Goal: Task Accomplishment & Management: Complete application form

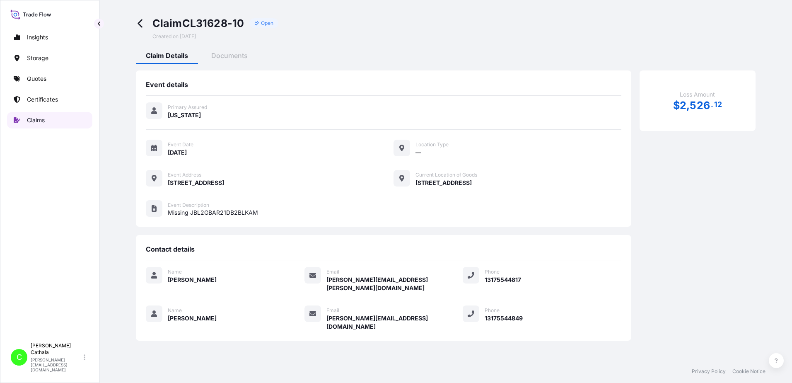
click at [32, 121] on p "Claims" at bounding box center [36, 120] width 18 height 8
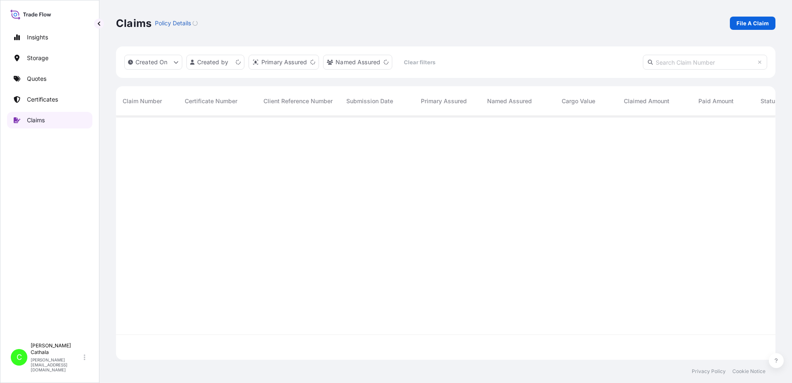
scroll to position [242, 653]
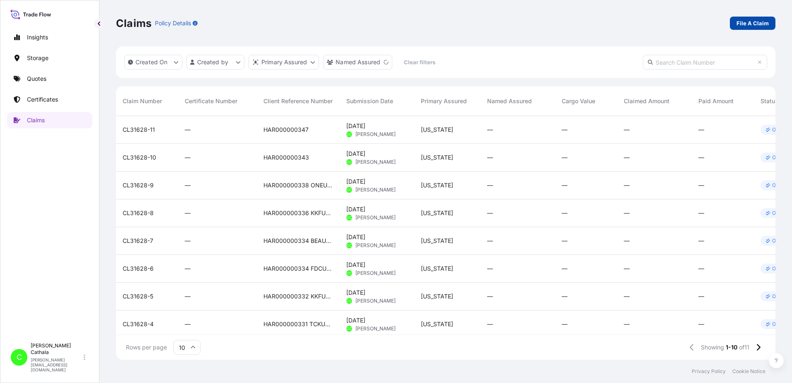
click at [762, 24] on p "File A Claim" at bounding box center [753, 23] width 32 height 8
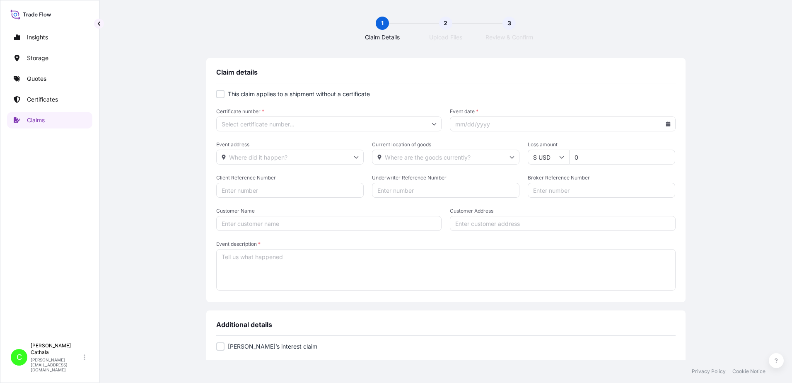
click at [219, 93] on div at bounding box center [220, 94] width 8 height 8
checkbox input "true"
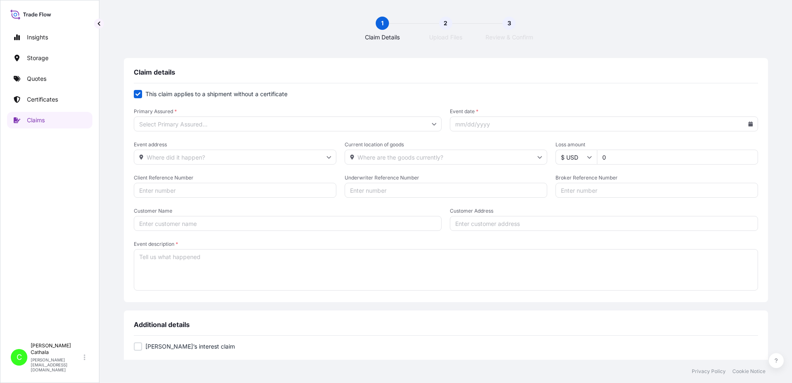
click at [244, 123] on input "Primary Assured *" at bounding box center [288, 123] width 308 height 15
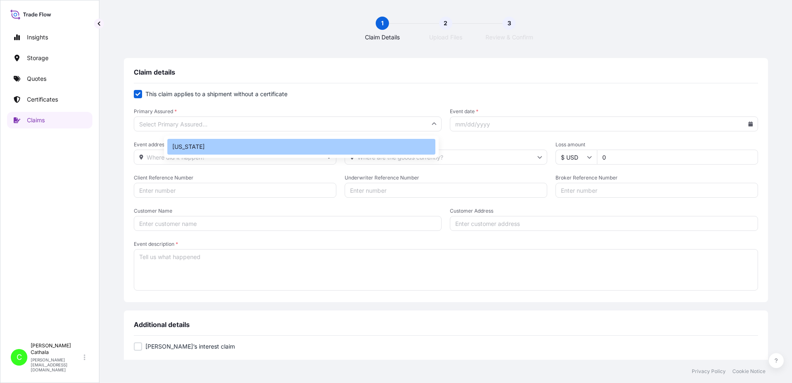
click at [191, 146] on div "[US_STATE]" at bounding box center [301, 147] width 268 height 16
type input "[US_STATE]"
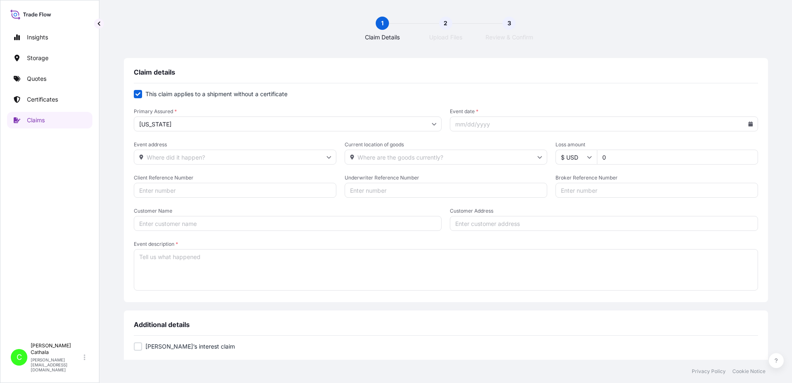
click at [544, 126] on input "Event date *" at bounding box center [604, 123] width 308 height 15
click at [748, 124] on icon at bounding box center [750, 123] width 5 height 5
click at [681, 147] on icon at bounding box center [681, 147] width 3 height 5
click at [611, 230] on button "19" at bounding box center [610, 229] width 13 height 13
type input "08/19/2025"
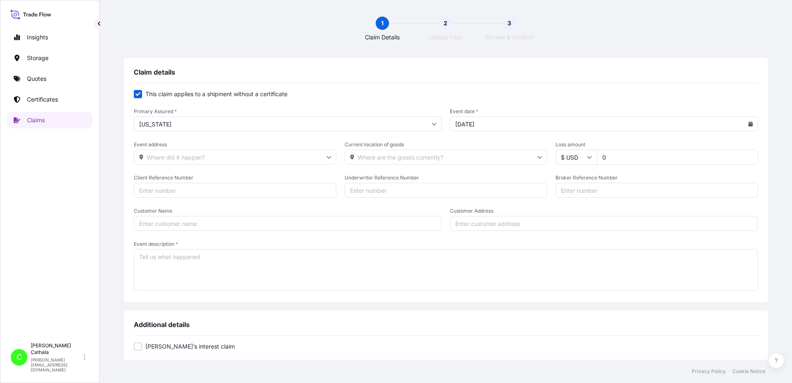
click at [253, 157] on input "Event address" at bounding box center [235, 157] width 203 height 15
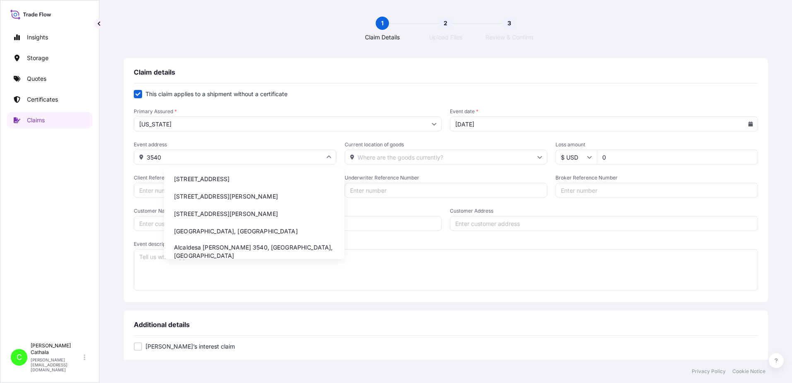
click at [288, 178] on li "[STREET_ADDRESS]" at bounding box center [254, 179] width 174 height 16
type input "[STREET_ADDRESS]"
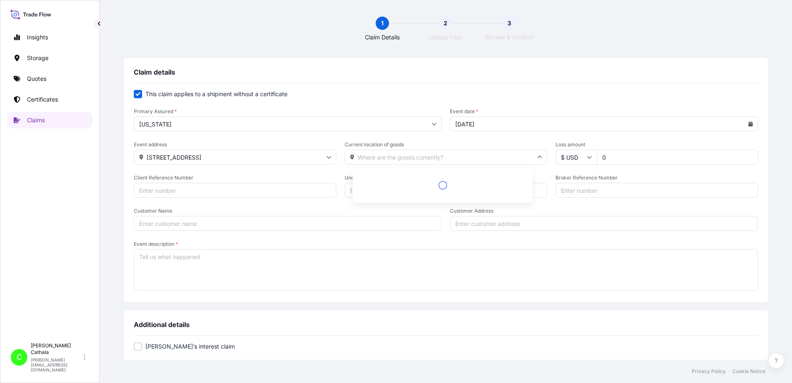
click at [484, 160] on input "Current location of goods" at bounding box center [446, 157] width 203 height 15
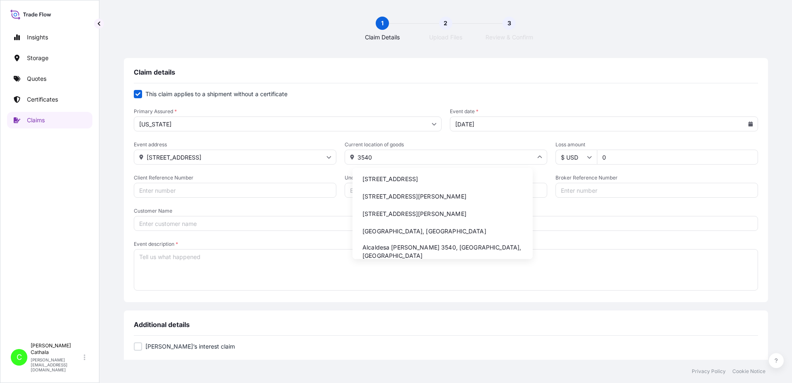
click at [422, 181] on li "[STREET_ADDRESS]" at bounding box center [443, 179] width 174 height 16
type input "[STREET_ADDRESS]"
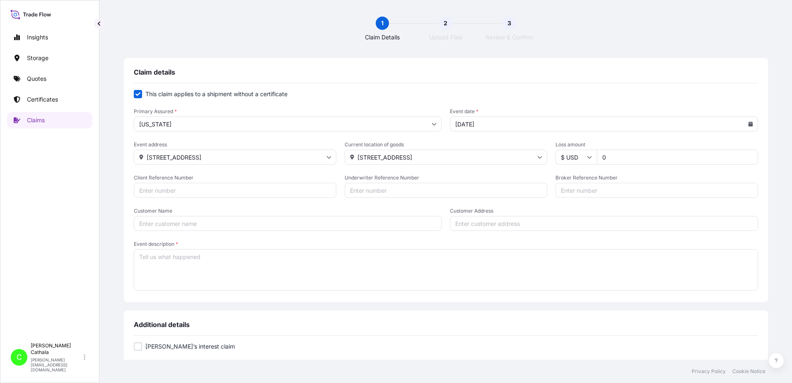
click at [672, 157] on input "0" at bounding box center [677, 157] width 161 height 15
drag, startPoint x: 611, startPoint y: 156, endPoint x: 549, endPoint y: 157, distance: 61.8
click at [556, 157] on div "$ USD 0" at bounding box center [657, 157] width 203 height 15
type input "183481.47"
click at [243, 189] on input "Client Reference Number" at bounding box center [235, 190] width 203 height 15
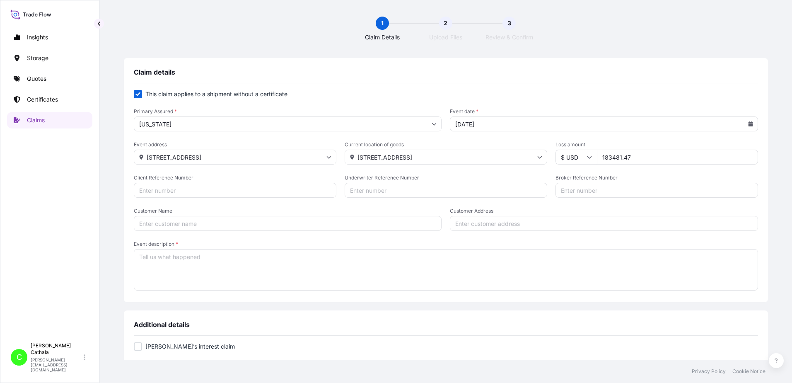
paste input "HAR00000037"
type input "HAR000000372"
click at [574, 190] on input "Broker Reference Number" at bounding box center [657, 190] width 203 height 15
paste input "FFAU3677087"
type input "FFAU3677087"
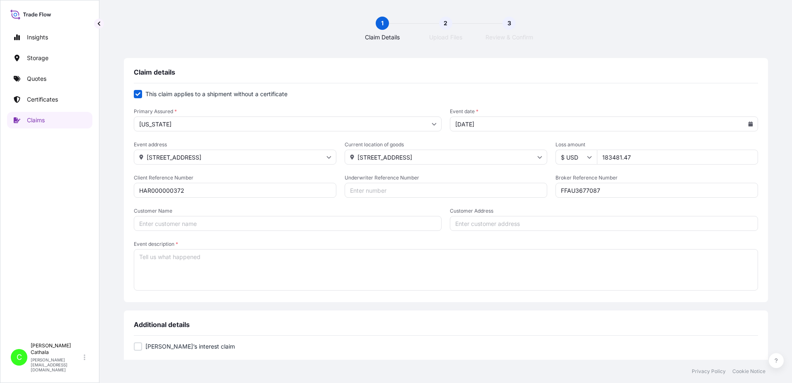
click at [242, 224] on input "Customer Name" at bounding box center [288, 223] width 308 height 15
drag, startPoint x: 194, startPoint y: 225, endPoint x: 147, endPoint y: 218, distance: 47.3
paste input "Harman Shepherdsville c/o Arvato (HCKN)"
type input "Harman Shepherdsville c/o Arvato (HCKN)"
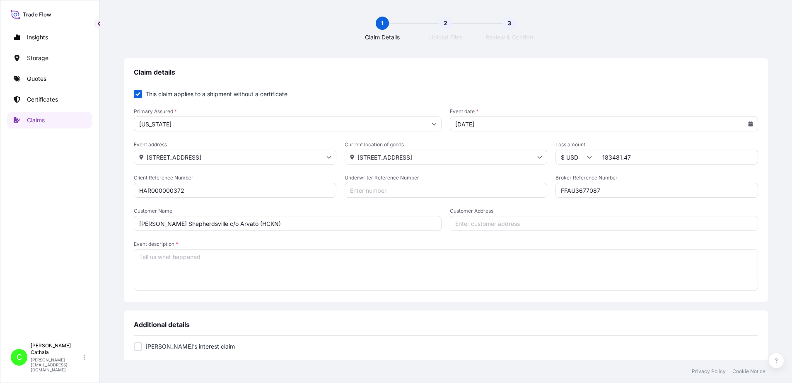
click at [553, 225] on input "Customer Address" at bounding box center [604, 223] width 308 height 15
type input "3540"
click at [204, 256] on textarea "Event description *" at bounding box center [446, 269] width 624 height 41
click at [278, 257] on textarea "Missing freight:" at bounding box center [446, 269] width 624 height 41
click at [249, 255] on textarea "Missing freight:" at bounding box center [446, 269] width 624 height 41
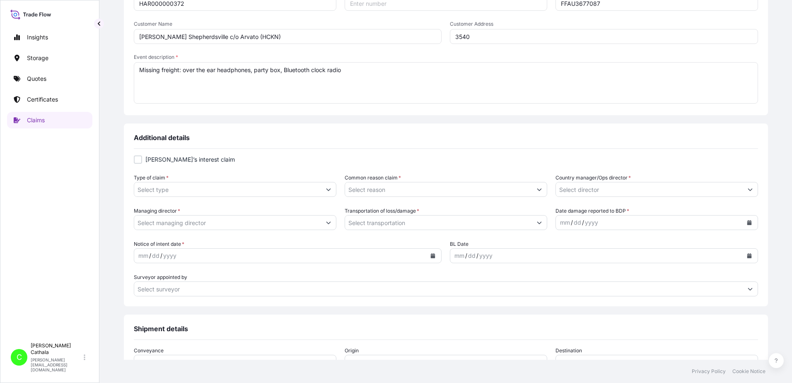
scroll to position [207, 0]
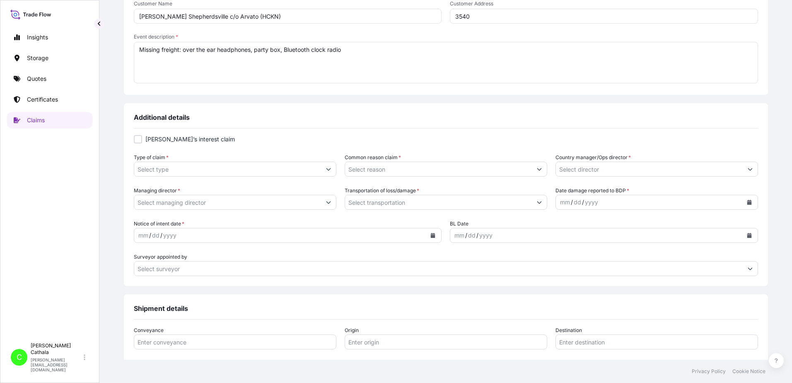
type textarea "Missing freight: over the ear headphones, party box, Bluetooth clock radio"
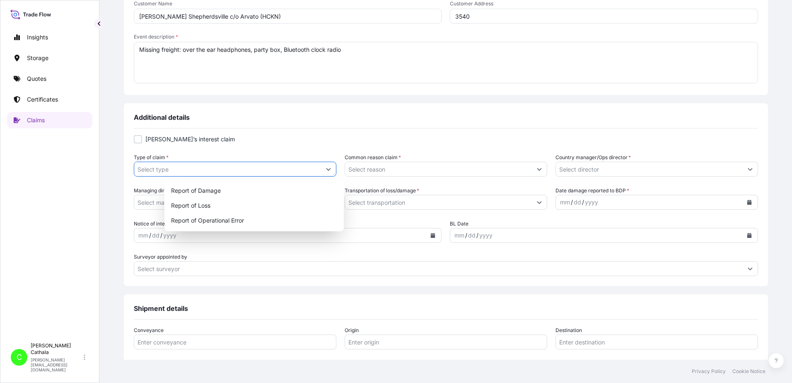
click at [333, 171] on button "Show suggestions" at bounding box center [328, 169] width 15 height 15
click at [206, 208] on div "Report of Loss" at bounding box center [254, 205] width 173 height 15
type input "Report of Loss"
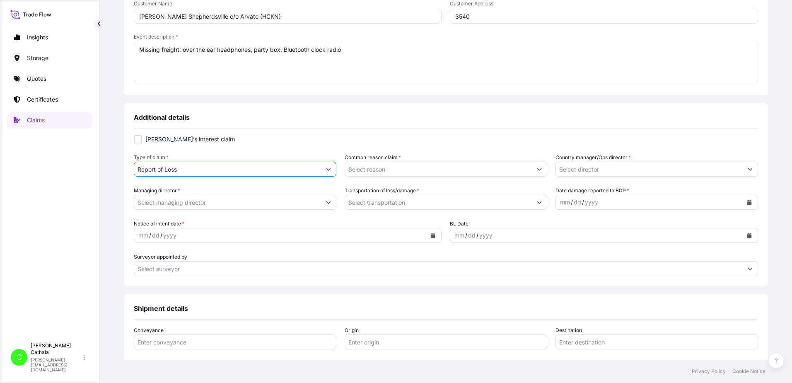
click at [537, 169] on icon "Show suggestions" at bounding box center [539, 169] width 5 height 5
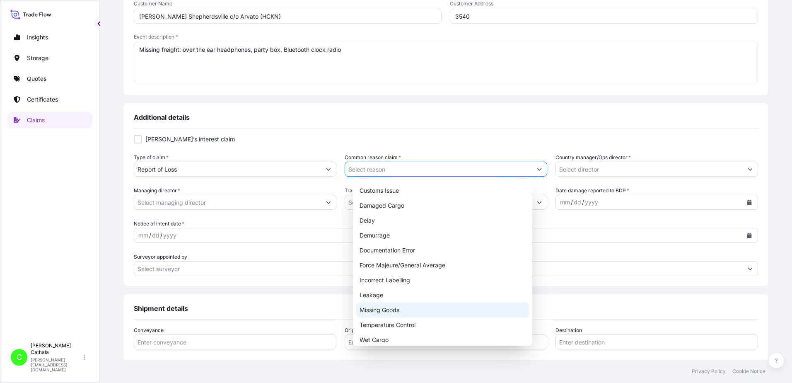
click at [391, 312] on div "Missing Goods" at bounding box center [442, 309] width 173 height 15
type input "Missing Goods"
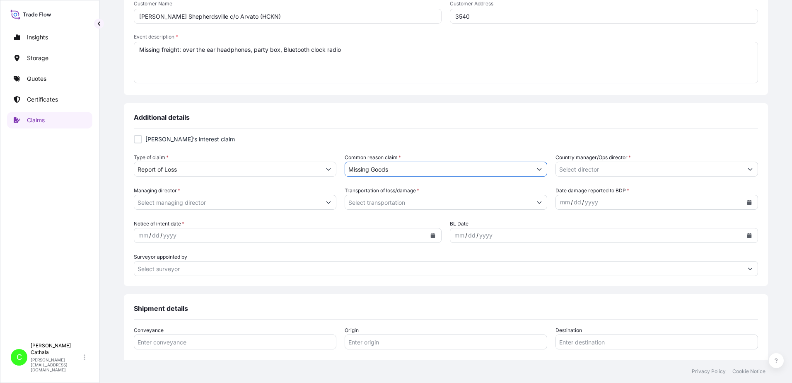
click at [617, 172] on input "Country manager/Ops director *" at bounding box center [649, 169] width 187 height 15
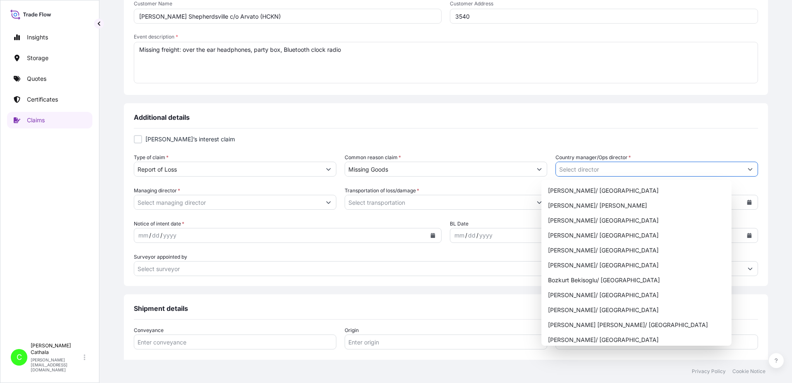
click at [748, 169] on icon "Show suggestions" at bounding box center [750, 169] width 5 height 2
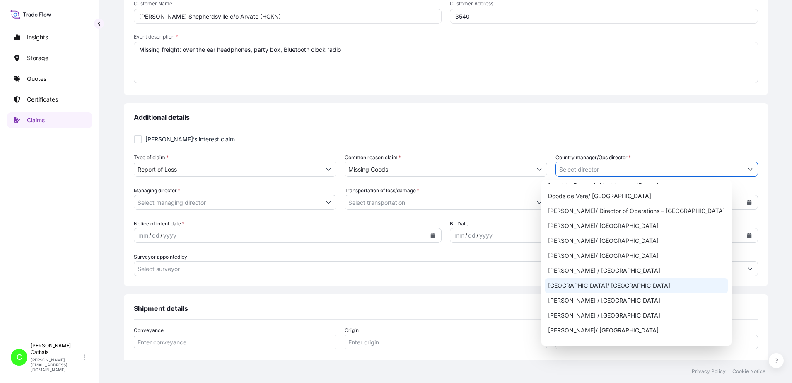
scroll to position [124, 0]
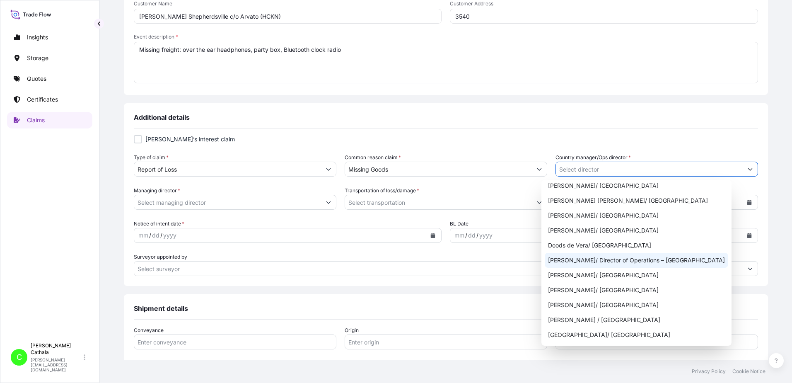
click at [616, 261] on div "[PERSON_NAME]/ Director of Operations – [GEOGRAPHIC_DATA]" at bounding box center [637, 260] width 184 height 15
type input "[PERSON_NAME]/ Director of Operations – [GEOGRAPHIC_DATA]"
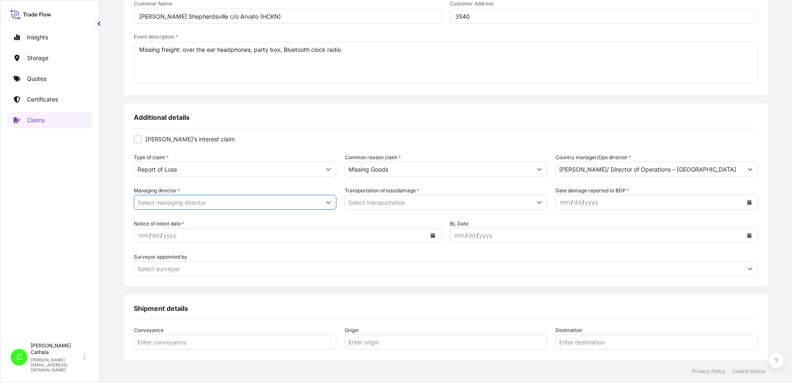
click at [290, 204] on input "Managing director *" at bounding box center [227, 202] width 187 height 15
click at [336, 204] on button "Show suggestions" at bounding box center [328, 202] width 15 height 15
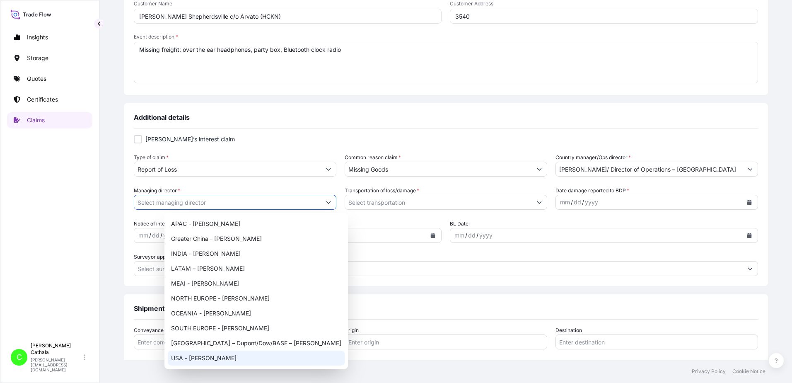
click at [181, 358] on div "USA - [PERSON_NAME]" at bounding box center [256, 358] width 177 height 15
type input "USA - [PERSON_NAME]"
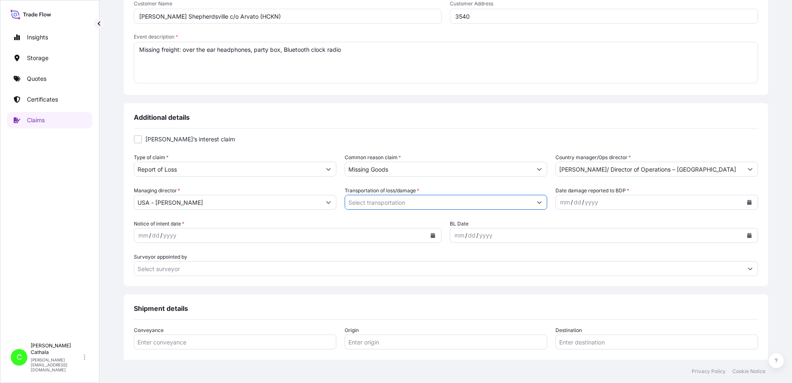
click at [437, 203] on input "Transportation of loss/damage *" at bounding box center [438, 202] width 187 height 15
click at [537, 202] on icon "Show suggestions" at bounding box center [539, 202] width 5 height 5
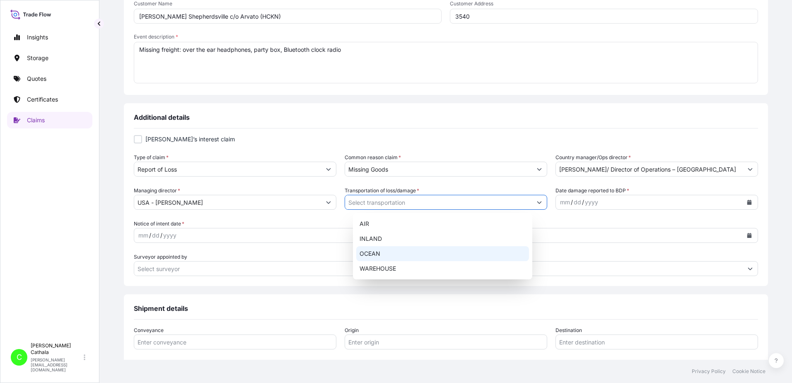
click at [376, 255] on div "OCEAN" at bounding box center [442, 253] width 173 height 15
type input "OCEAN"
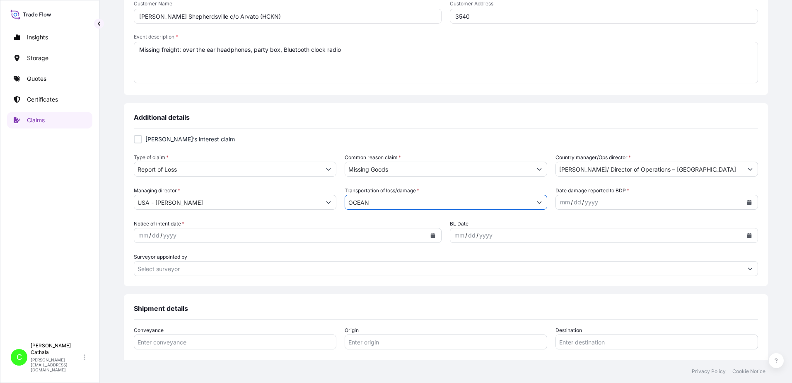
click at [747, 203] on icon "Calendar" at bounding box center [749, 202] width 5 height 5
click at [588, 259] on div "2" at bounding box center [587, 256] width 15 height 15
click at [431, 234] on icon "Calendar" at bounding box center [433, 235] width 5 height 5
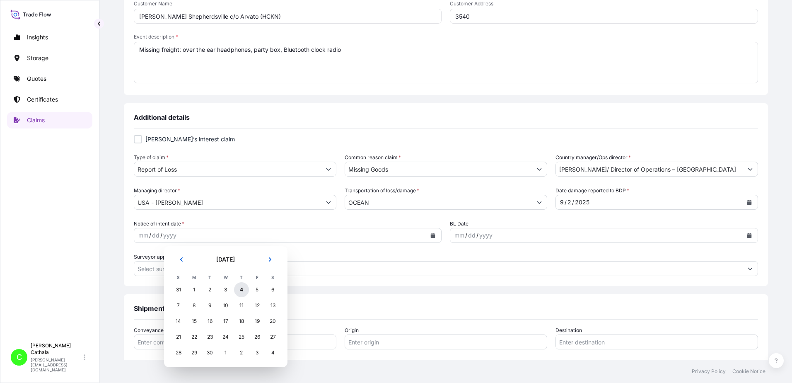
click at [243, 292] on div "4" at bounding box center [241, 289] width 15 height 15
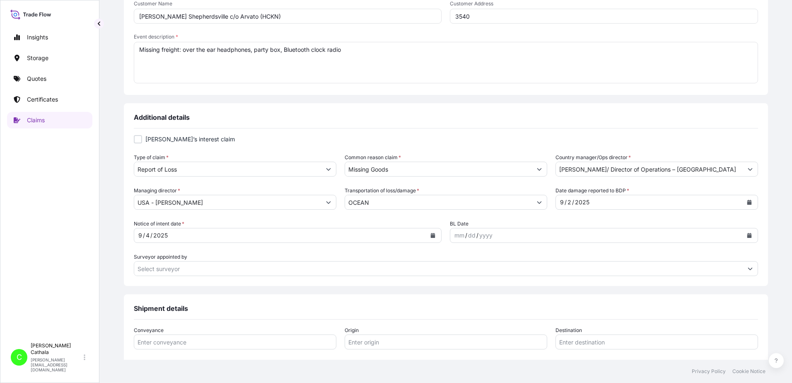
click at [743, 230] on button "Calendar" at bounding box center [749, 235] width 13 height 13
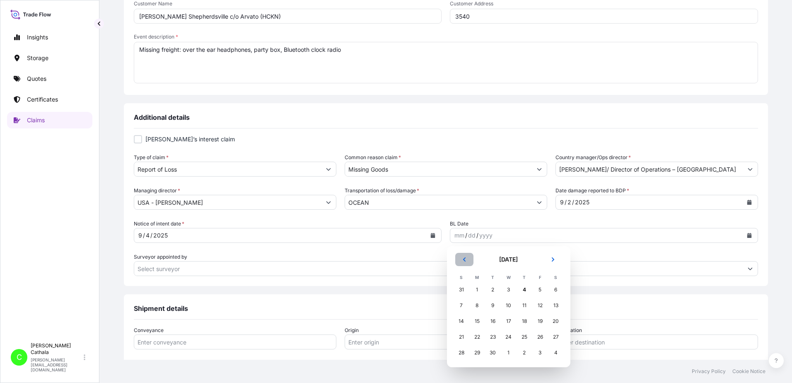
click at [466, 259] on icon "Previous" at bounding box center [464, 259] width 5 height 5
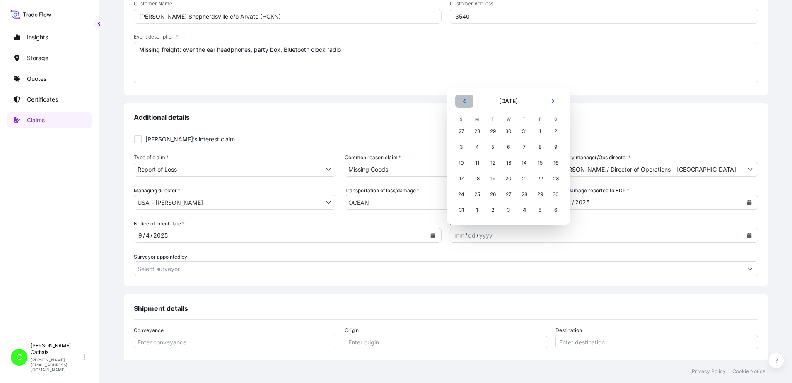
click at [464, 99] on icon "Previous" at bounding box center [464, 101] width 5 height 5
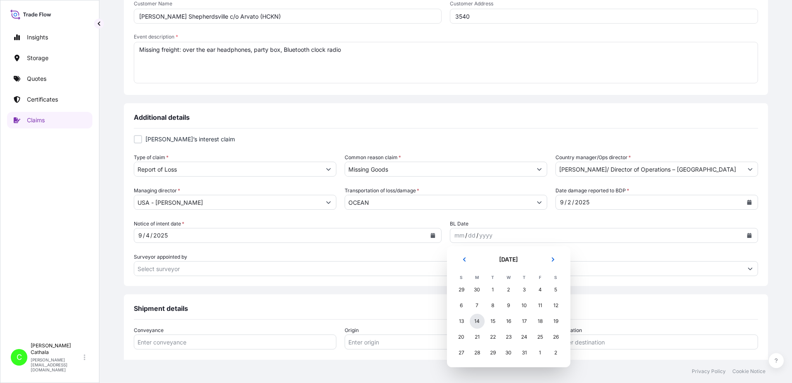
click at [477, 320] on div "14" at bounding box center [477, 321] width 15 height 15
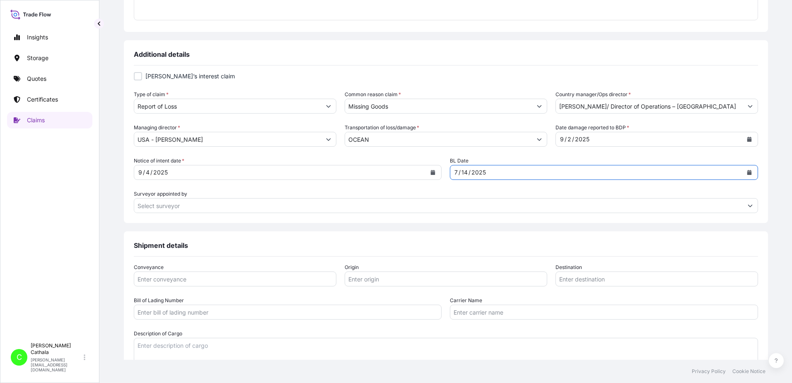
scroll to position [290, 0]
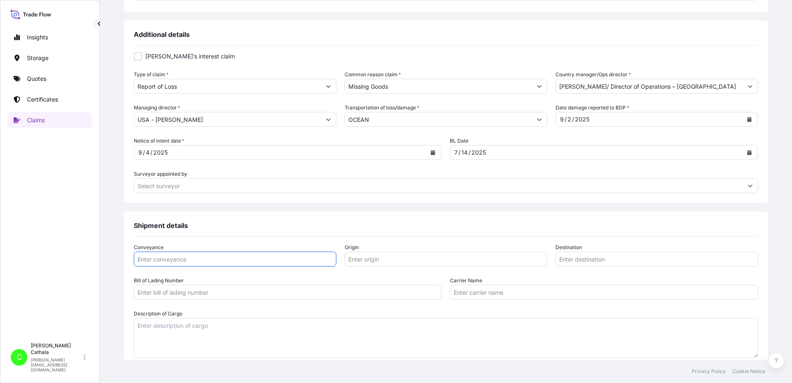
click at [268, 264] on input "Conveyance" at bounding box center [235, 259] width 203 height 15
type input "Ocean"
click at [380, 258] on input "Origin" at bounding box center [446, 259] width 203 height 15
paste input "YANTIAN, [GEOGRAPHIC_DATA]"
type input "YANTIAN, GUANGDONG, CN"
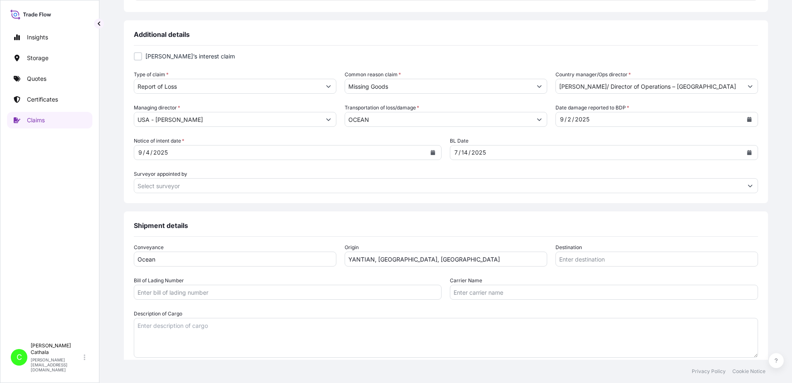
click at [633, 259] on input "Destination" at bounding box center [657, 259] width 203 height 15
paste input "Shepherdsville, n/a 40165-8271 UNITED STATES"
drag, startPoint x: 588, startPoint y: 258, endPoint x: 781, endPoint y: 275, distance: 193.4
click at [590, 259] on input "Shepherdsville, n/a 40165-8271 UNITED STATES" at bounding box center [657, 259] width 203 height 15
drag, startPoint x: 670, startPoint y: 259, endPoint x: 526, endPoint y: 273, distance: 144.1
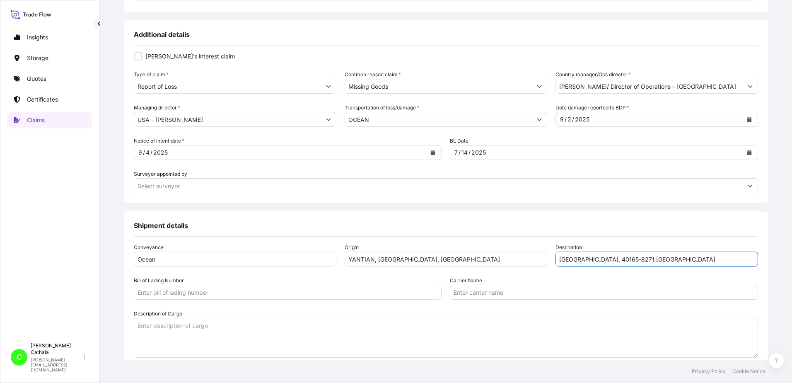
click at [526, 273] on div "Conveyance Ocean Origin YANTIAN, GUANGDONG, CN Destination Shepherdsville, 4016…" at bounding box center [446, 300] width 624 height 114
paste input "n/a"
drag, startPoint x: 699, startPoint y: 255, endPoint x: 512, endPoint y: 268, distance: 188.1
click at [512, 268] on div "Conveyance Ocean Origin YANTIAN, GUANGDONG, CN Destination Shepherdsville, n/a …" at bounding box center [446, 300] width 624 height 114
paste input "[GEOGRAPHIC_DATA], [GEOGRAPHIC_DATA]"
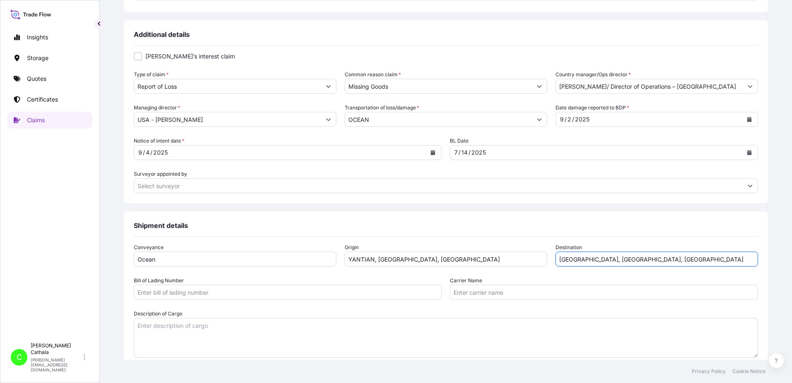
type input "[GEOGRAPHIC_DATA], [GEOGRAPHIC_DATA], [GEOGRAPHIC_DATA]"
click at [253, 293] on input "Bill of Lading Number" at bounding box center [288, 292] width 308 height 15
paste input "ONEYHKGF94687500"
type input "ONEYHKGF94687500"
click at [519, 290] on input "Carrier Name" at bounding box center [604, 292] width 308 height 15
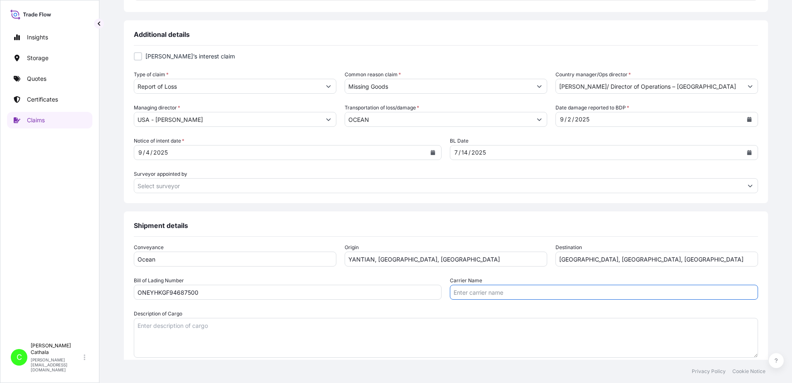
paste input "Ocean Network Express Pte. Ltd."
type input "Ocean Network Express Pte. Ltd."
click at [330, 326] on textarea "Description of Cargo" at bounding box center [446, 338] width 624 height 40
paste textarea "BLUETOOTH SPEAKER JBLPARTYBOX720AM HS CODE:851822 HEADPHONE JBLT720BTBLKAM JBLJ…"
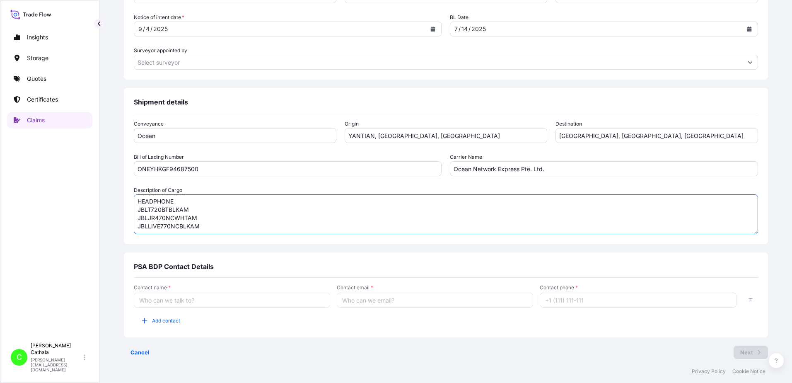
scroll to position [419, 0]
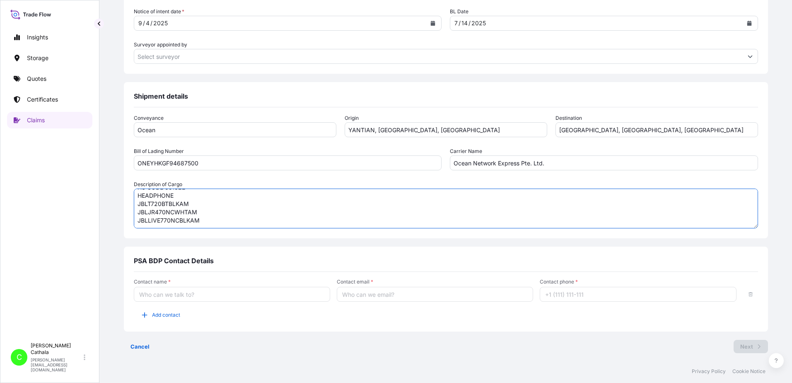
type textarea "BLUETOOTH SPEAKER JBLPARTYBOX720AM HS CODE:851822 HEADPHONE JBLT720BTBLKAM JBLJ…"
click at [316, 294] on input "Contact name *" at bounding box center [232, 294] width 196 height 15
type input "[PERSON_NAME]"
type input "[PERSON_NAME][EMAIL_ADDRESS][PERSON_NAME][DOMAIN_NAME]"
type input "13175544817"
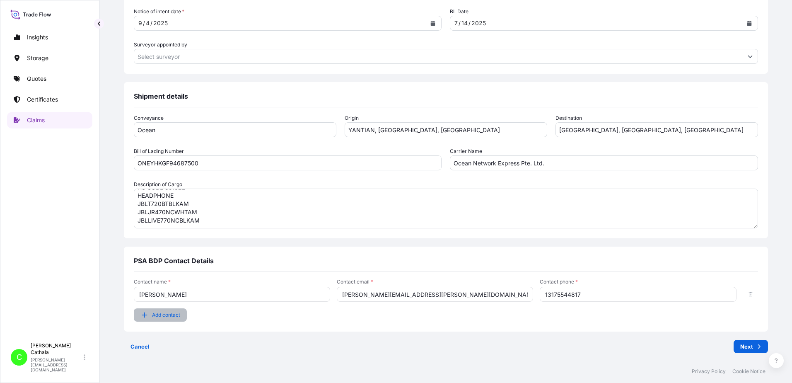
click at [149, 315] on icon "button" at bounding box center [144, 315] width 8 height 8
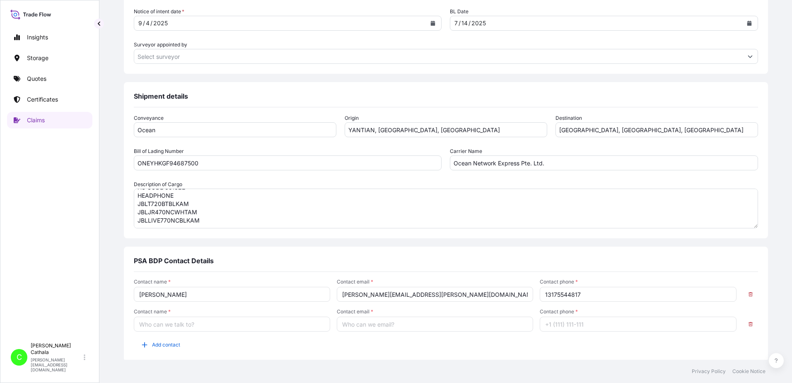
click at [225, 325] on input "Contact name *" at bounding box center [232, 324] width 196 height 15
type input "[PERSON_NAME]"
type input "[PERSON_NAME][EMAIL_ADDRESS][DOMAIN_NAME]"
type input "13176523689"
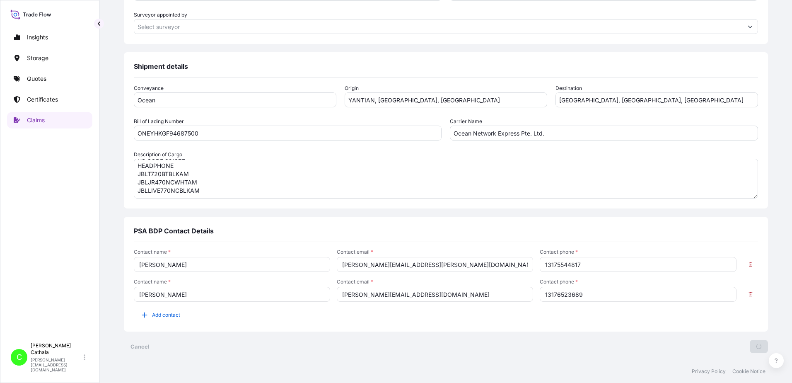
scroll to position [0, 0]
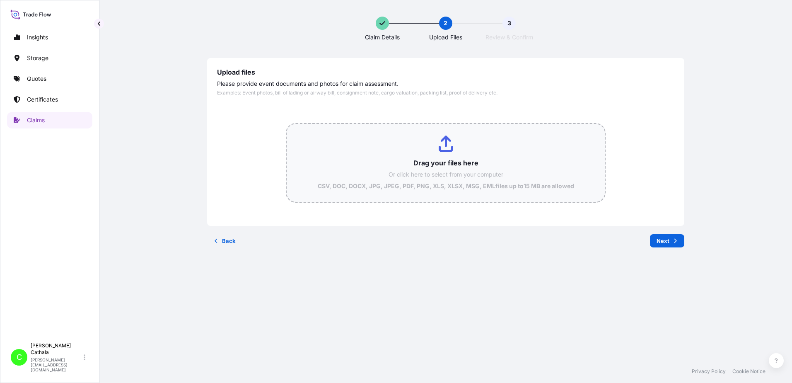
type input "C:\fakepath\ClaimId HAR000000372 ReportCombined d62f9bce-85bd-45ea-bdc2-37157db…"
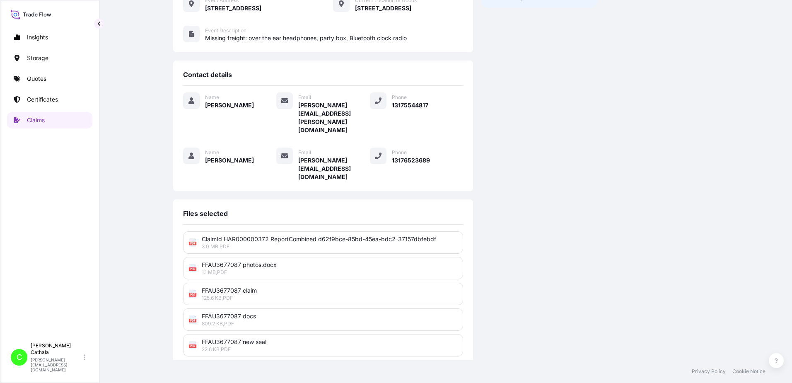
scroll to position [204, 0]
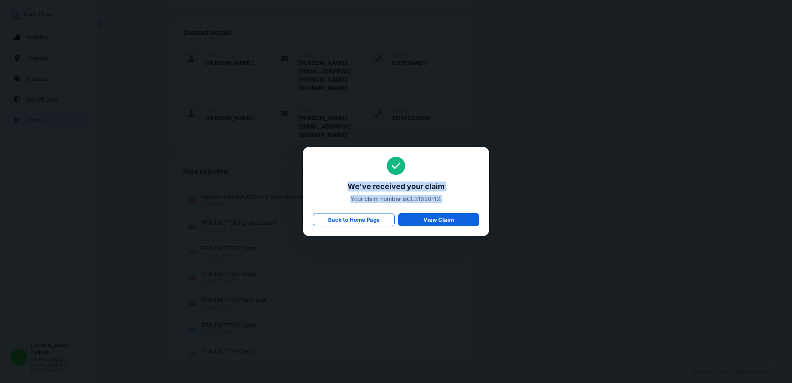
drag, startPoint x: 348, startPoint y: 186, endPoint x: 446, endPoint y: 194, distance: 98.5
click at [446, 194] on div "We've received your claim Your claim number is CL31628-12 . Back to Home Page V…" at bounding box center [396, 192] width 167 height 70
copy div "We've received your claim Your claim number is CL31628-12 ."
click at [363, 223] on p "Back to Home Page" at bounding box center [354, 219] width 52 height 8
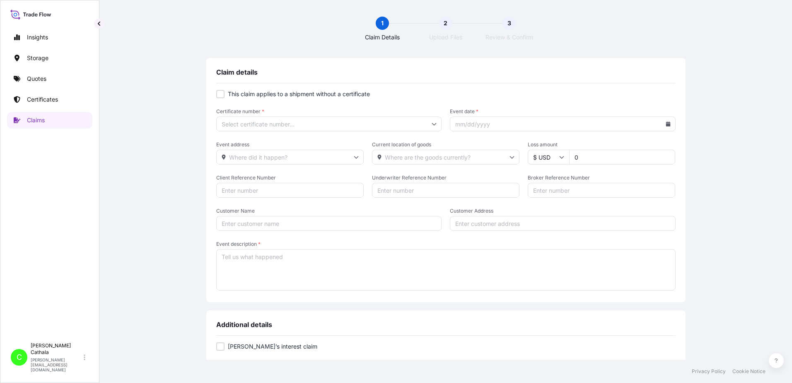
click at [220, 96] on div at bounding box center [220, 94] width 8 height 8
checkbox input "true"
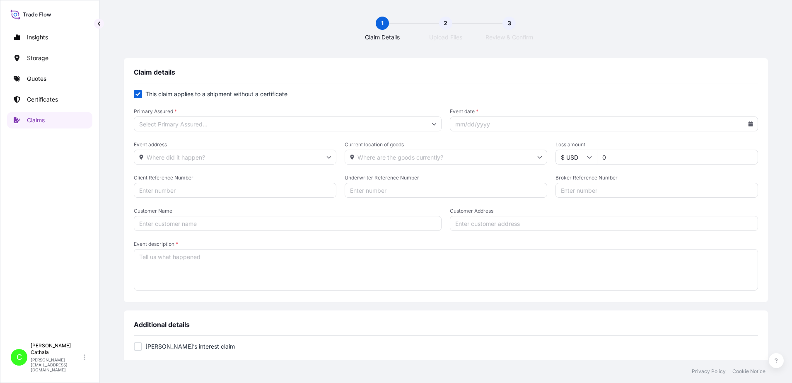
click at [217, 125] on input "Primary Assured *" at bounding box center [288, 123] width 308 height 15
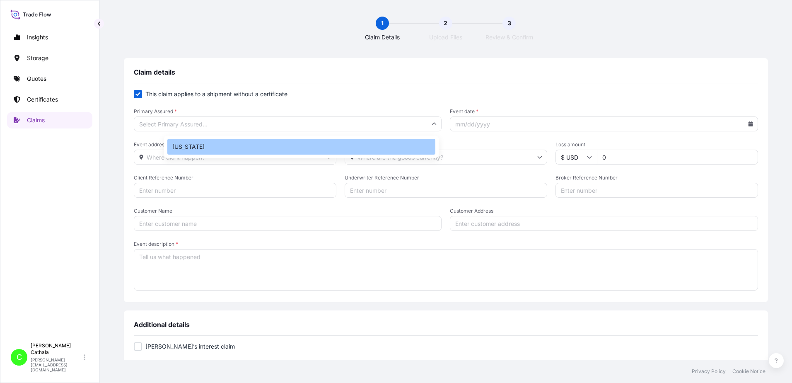
click at [200, 146] on div "[US_STATE]" at bounding box center [301, 147] width 268 height 16
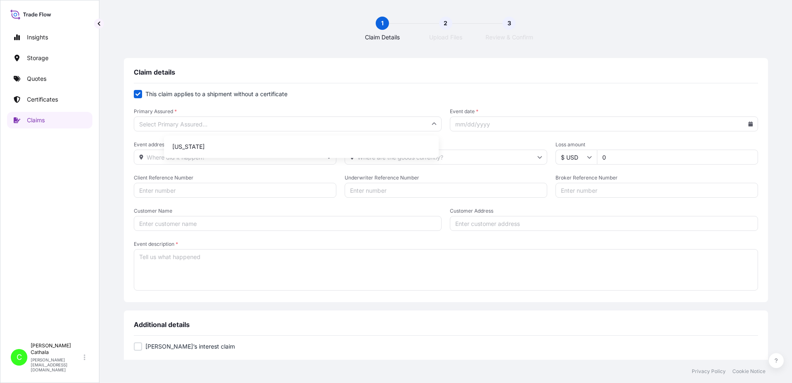
type input "[US_STATE]"
click at [207, 190] on input "Client Reference Number" at bounding box center [235, 190] width 203 height 15
paste input "HAR000000353"
type input "HAR000000353"
click at [247, 157] on input "Event address" at bounding box center [235, 157] width 203 height 15
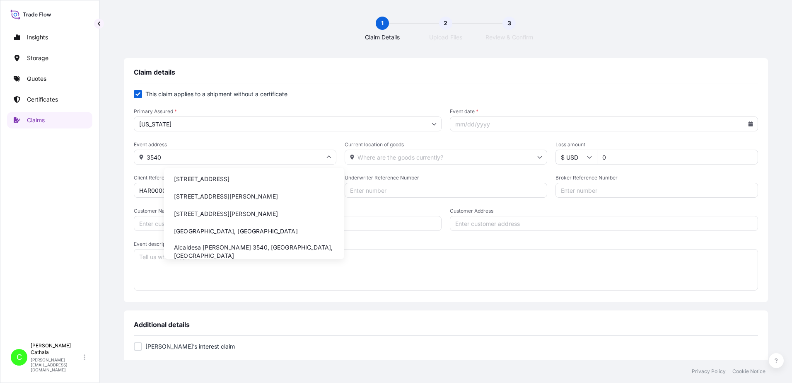
drag, startPoint x: 254, startPoint y: 179, endPoint x: 263, endPoint y: 173, distance: 10.8
click at [255, 179] on li "[STREET_ADDRESS]" at bounding box center [254, 179] width 174 height 16
type input "[STREET_ADDRESS]"
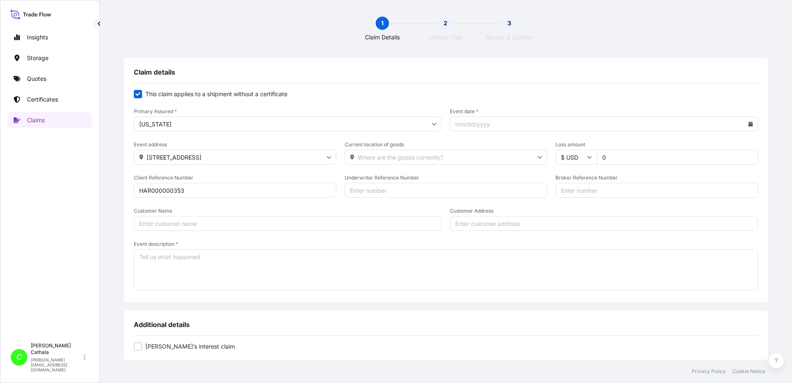
click at [406, 157] on input "Current location of goods" at bounding box center [446, 157] width 203 height 15
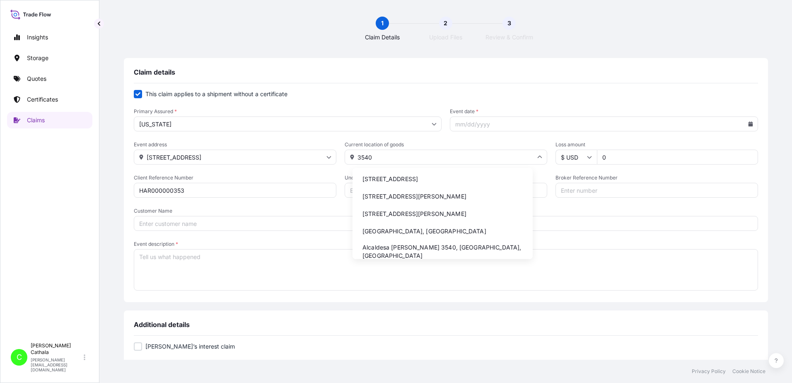
click at [454, 181] on li "[STREET_ADDRESS]" at bounding box center [443, 179] width 174 height 16
type input "[STREET_ADDRESS]"
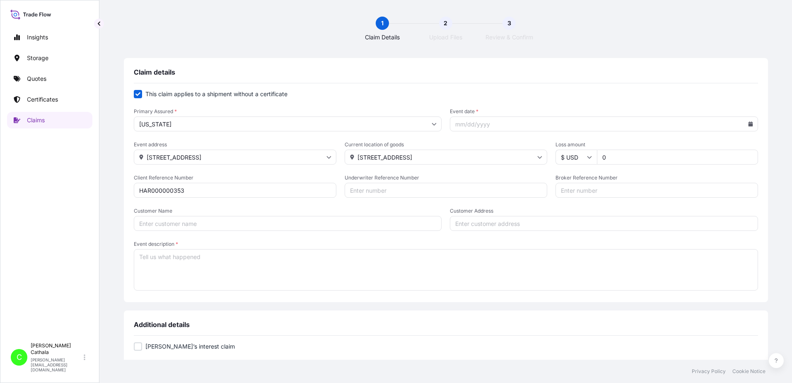
drag, startPoint x: 595, startPoint y: 156, endPoint x: 544, endPoint y: 169, distance: 53.0
click at [544, 169] on form "This claim applies to a shipment without a certificate Primary Assured * [US_ST…" at bounding box center [446, 191] width 624 height 202
type input "66872.24"
click at [582, 191] on input "Broker Reference Number" at bounding box center [657, 190] width 203 height 15
paste input "UETU4160122"
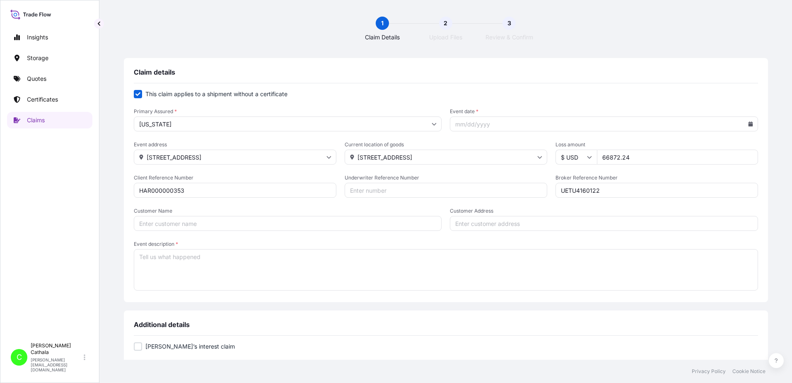
type input "UETU4160122"
click at [281, 224] on input "Customer Name" at bounding box center [288, 223] width 308 height 15
click at [377, 193] on input "Underwriter Reference Number" at bounding box center [446, 190] width 203 height 15
paste input "[PERSON_NAME] International"
type input "[PERSON_NAME] International"
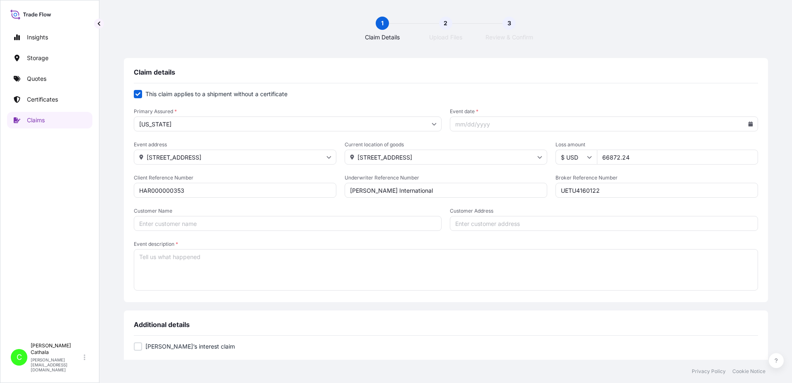
drag, startPoint x: 431, startPoint y: 190, endPoint x: 352, endPoint y: 178, distance: 79.7
click at [352, 178] on div "Client Reference Number HAR000000353 Underwriter Reference Number [PERSON_NAME]…" at bounding box center [446, 185] width 624 height 23
click at [253, 224] on input "Customer Name" at bounding box center [288, 223] width 308 height 15
paste input "[PERSON_NAME] International"
type input "[PERSON_NAME] International"
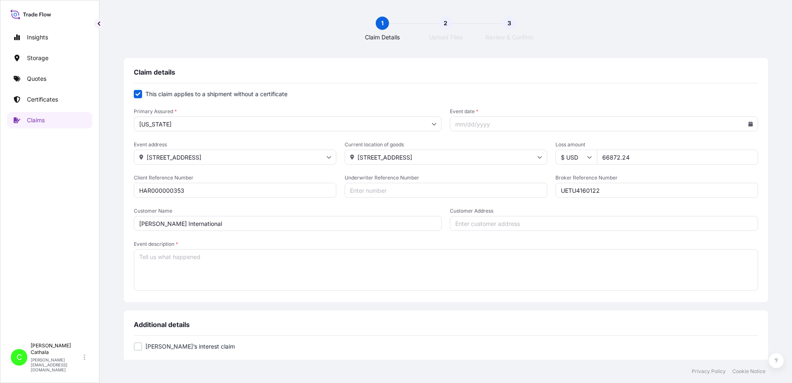
drag, startPoint x: 473, startPoint y: 225, endPoint x: 574, endPoint y: 244, distance: 102.6
click at [474, 223] on input "Customer Address" at bounding box center [604, 223] width 308 height 15
click at [363, 155] on input "[STREET_ADDRESS]" at bounding box center [446, 157] width 203 height 15
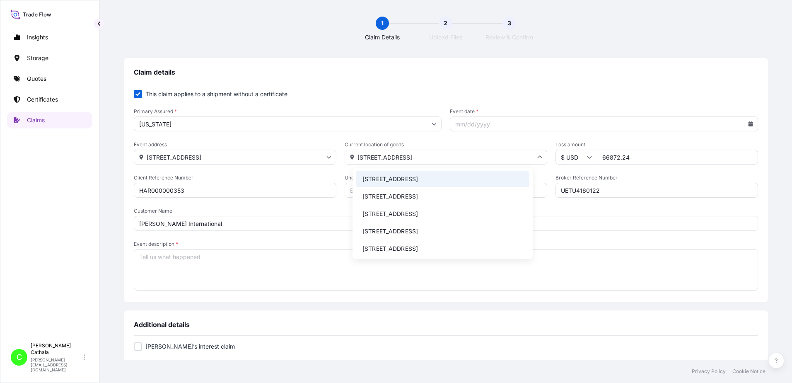
click at [575, 242] on span "Event description *" at bounding box center [446, 244] width 624 height 7
click at [575, 249] on textarea "Event description *" at bounding box center [446, 269] width 624 height 41
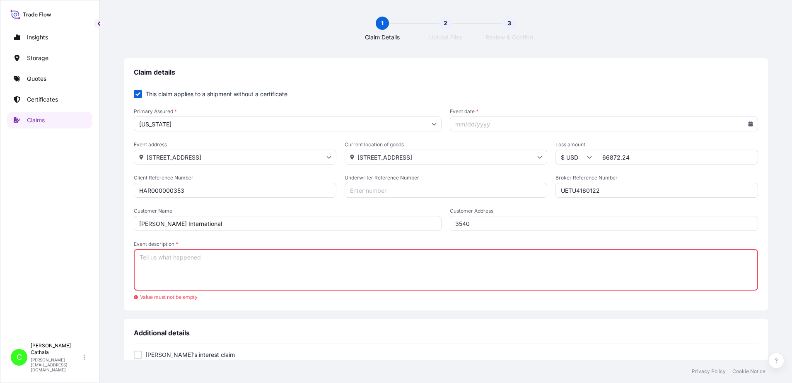
drag, startPoint x: 476, startPoint y: 219, endPoint x: 423, endPoint y: 219, distance: 53.0
click at [423, 219] on div "Customer Name [PERSON_NAME] International Customer Address 3540" at bounding box center [446, 219] width 624 height 23
paste input "[GEOGRAPHIC_DATA], [GEOGRAPHIC_DATA]"
type input "[STREET_ADDRESS]"
click at [253, 261] on textarea "Event description *" at bounding box center [446, 269] width 624 height 41
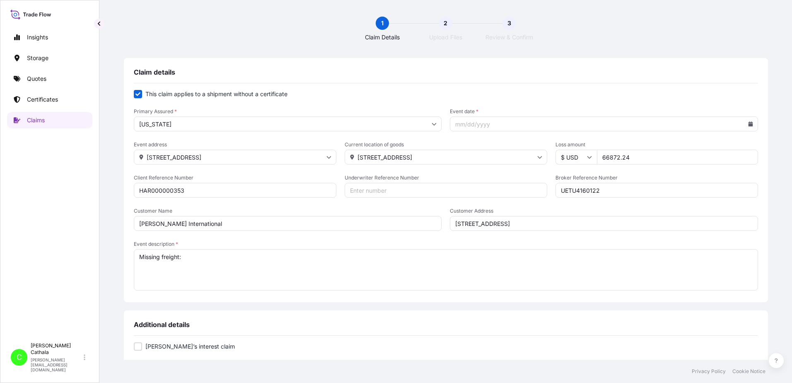
click at [319, 257] on textarea "Missing freight:" at bounding box center [446, 269] width 624 height 41
paste textarea "PORTABLE BLUETOOTH SPEAKER"
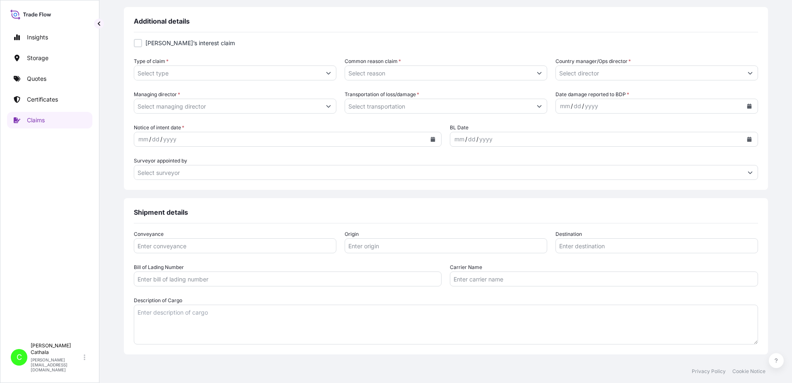
scroll to position [331, 0]
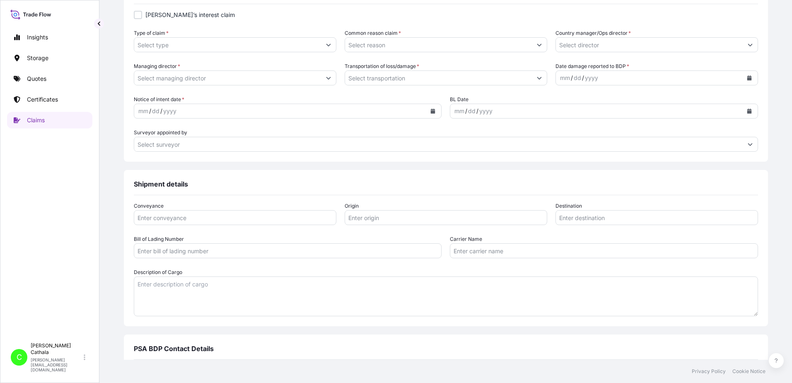
type textarea "Missing freight: PORTABLE BLUETOOTH SPEAKER"
click at [261, 287] on textarea "Description of Cargo" at bounding box center [446, 296] width 624 height 40
paste textarea "PORTABLE BLUETOOTH SPEAKER"
type textarea "PORTABLE BLUETOOTH SPEAKER"
click at [331, 46] on icon "Show suggestions" at bounding box center [328, 44] width 5 height 5
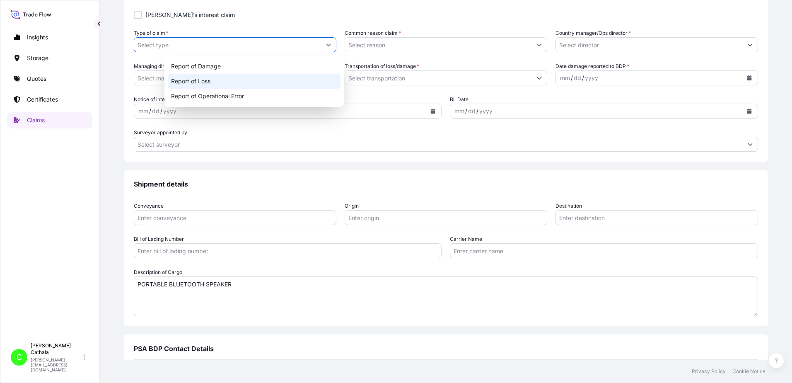
click at [198, 84] on div "Report of Loss" at bounding box center [254, 81] width 173 height 15
type input "Report of Loss"
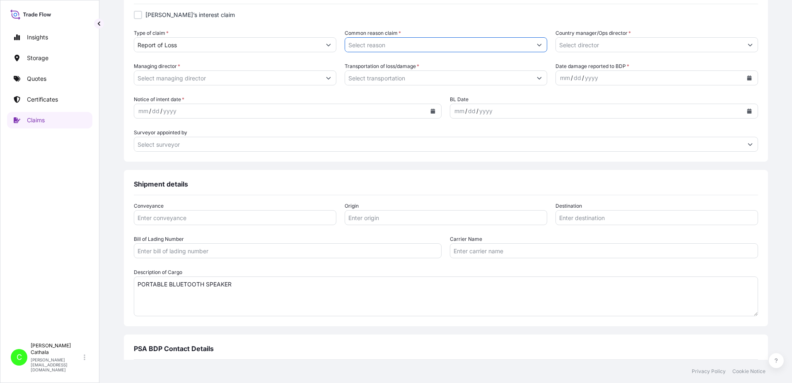
drag, startPoint x: 422, startPoint y: 44, endPoint x: 433, endPoint y: 40, distance: 11.5
click at [425, 41] on input "Common reason claim *" at bounding box center [438, 44] width 187 height 15
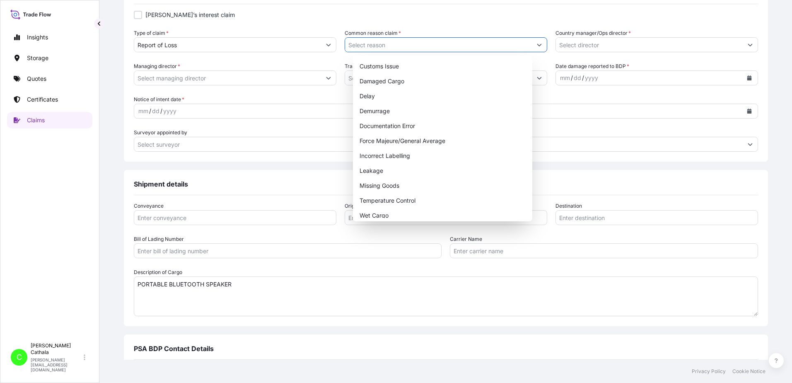
click at [537, 42] on icon "Show suggestions" at bounding box center [539, 44] width 5 height 5
click at [375, 184] on div "Missing Goods" at bounding box center [442, 185] width 173 height 15
type input "Missing Goods"
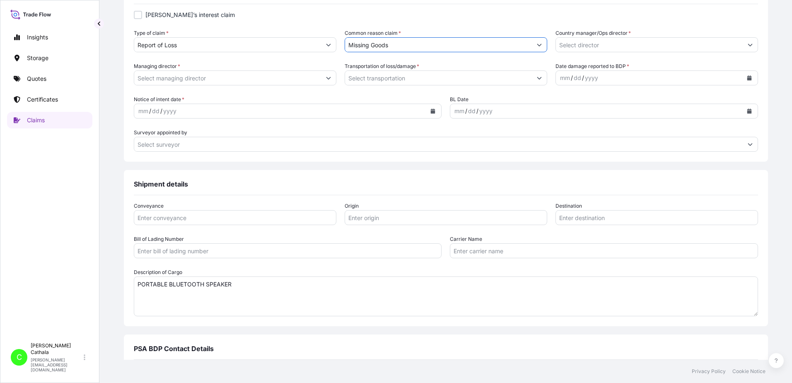
click at [748, 43] on icon "Show suggestions" at bounding box center [750, 44] width 5 height 5
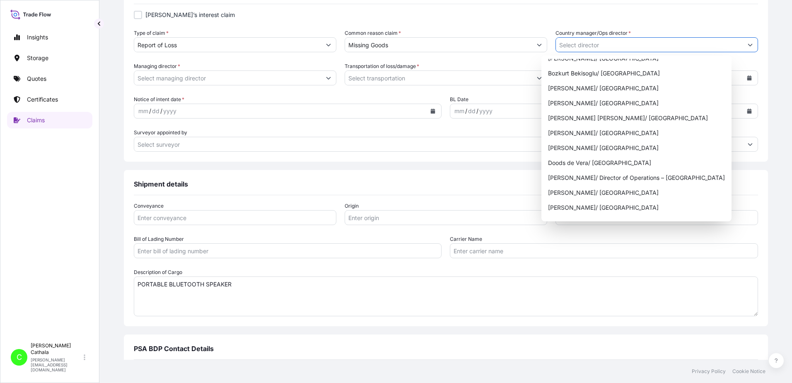
scroll to position [124, 0]
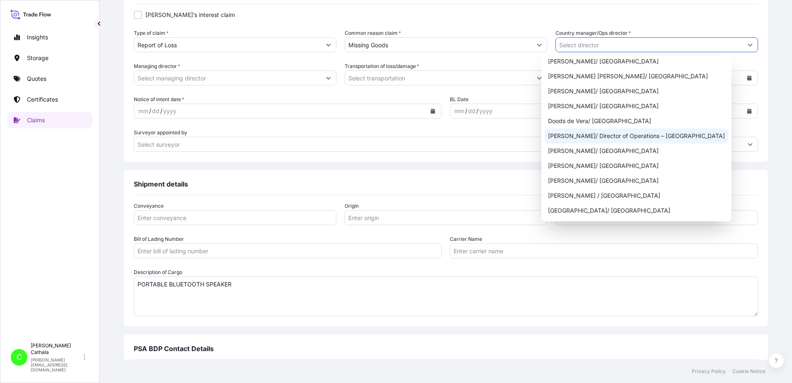
click at [638, 135] on div "[PERSON_NAME]/ Director of Operations – [GEOGRAPHIC_DATA]" at bounding box center [637, 135] width 184 height 15
type input "[PERSON_NAME]/ Director of Operations – [GEOGRAPHIC_DATA]"
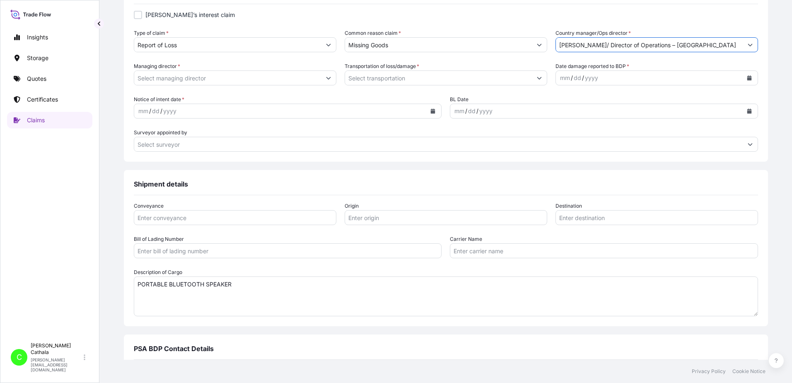
click at [201, 78] on input "Managing director *" at bounding box center [227, 77] width 187 height 15
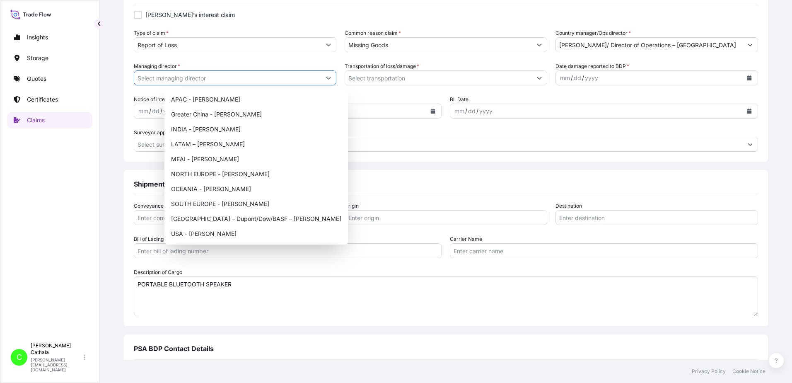
click at [336, 78] on button "Show suggestions" at bounding box center [328, 77] width 15 height 15
click at [193, 233] on div "USA - [PERSON_NAME]" at bounding box center [256, 233] width 177 height 15
type input "USA - [PERSON_NAME]"
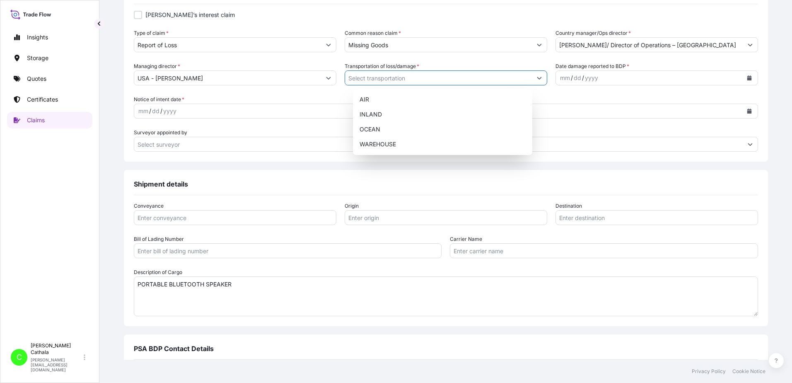
click at [537, 79] on icon "Show suggestions" at bounding box center [539, 78] width 5 height 2
click at [371, 129] on div "OCEAN" at bounding box center [442, 129] width 173 height 15
type input "OCEAN"
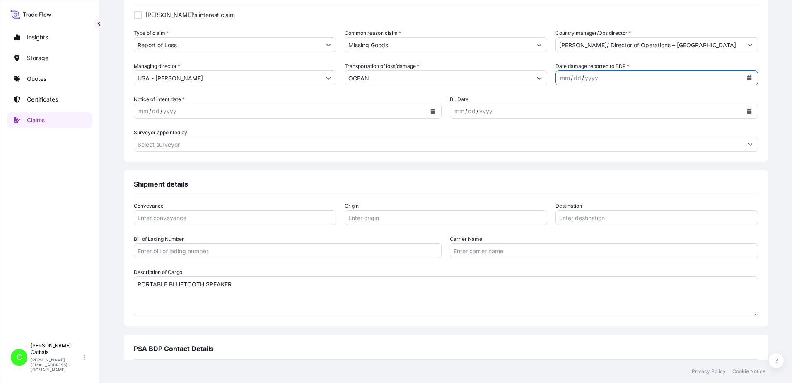
click at [747, 79] on icon "Calendar" at bounding box center [749, 77] width 5 height 5
click at [618, 180] on div "25" at bounding box center [618, 179] width 15 height 15
click at [431, 111] on icon "Calendar" at bounding box center [433, 111] width 5 height 5
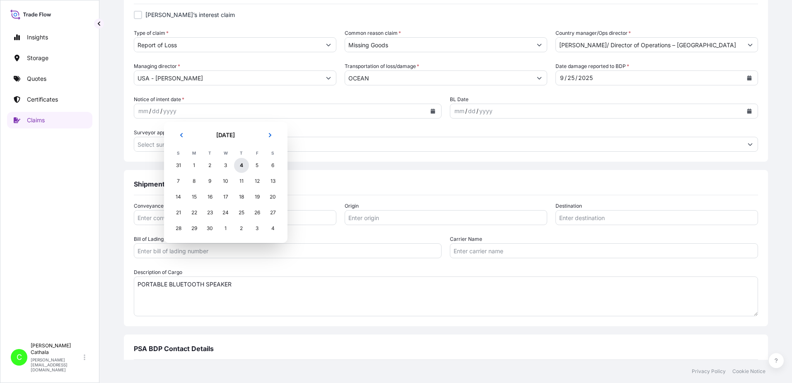
click at [244, 164] on div "4" at bounding box center [241, 165] width 15 height 15
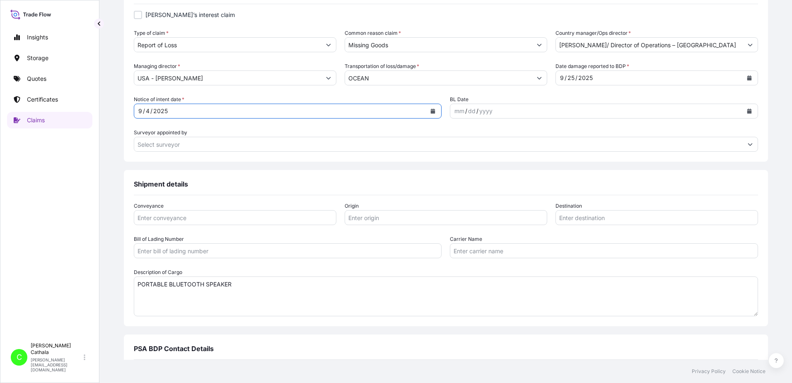
click at [556, 114] on div "mm / dd / yyyy" at bounding box center [596, 111] width 293 height 15
click at [743, 113] on button "Calendar" at bounding box center [749, 110] width 13 height 13
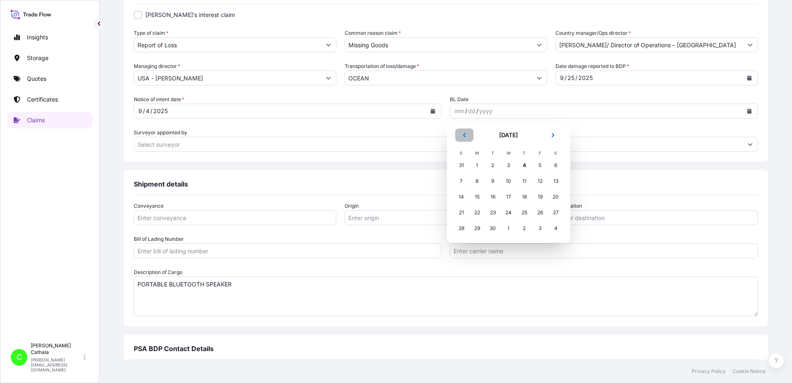
click at [464, 133] on icon "Previous" at bounding box center [464, 135] width 5 height 5
click at [510, 180] on div "11" at bounding box center [508, 181] width 15 height 15
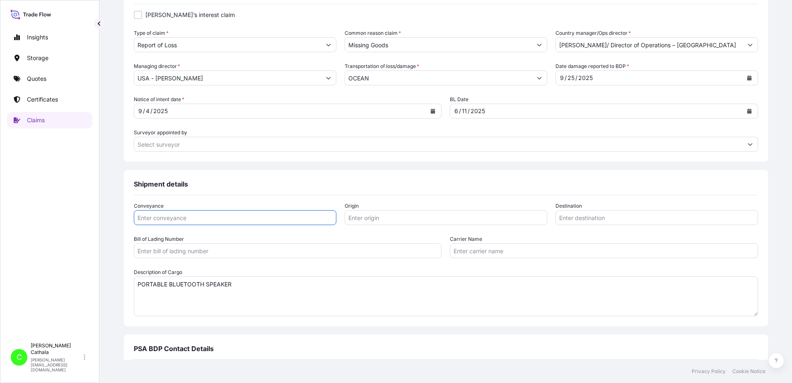
drag, startPoint x: 293, startPoint y: 221, endPoint x: 296, endPoint y: 215, distance: 6.3
click at [295, 218] on input "Conveyance" at bounding box center [235, 217] width 203 height 15
type input "Ocean"
click at [375, 219] on input "Origin" at bounding box center [446, 217] width 203 height 15
paste input "HAI [PERSON_NAME]"
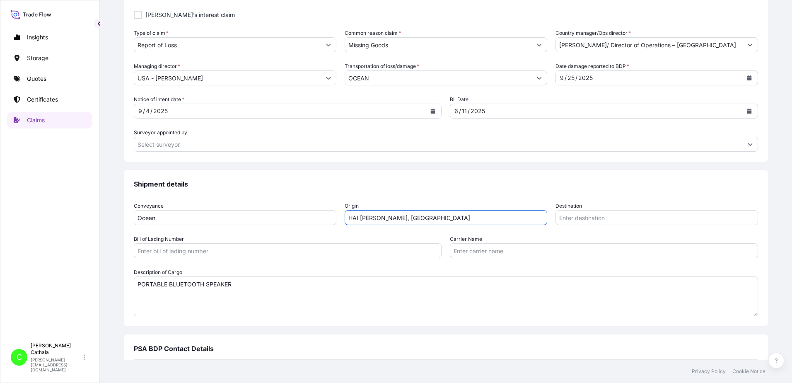
type input "HAI [PERSON_NAME], [GEOGRAPHIC_DATA]"
click at [576, 216] on input "Destination" at bounding box center [657, 217] width 203 height 15
paste input "[GEOGRAPHIC_DATA], [GEOGRAPHIC_DATA]"
type input "[GEOGRAPHIC_DATA], [GEOGRAPHIC_DATA], [GEOGRAPHIC_DATA]"
click at [251, 255] on input "Bill of Lading Number" at bounding box center [288, 250] width 308 height 15
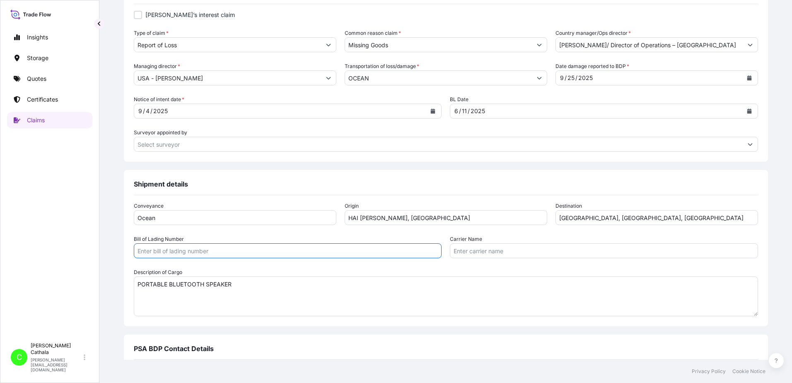
paste input "ONEYHANF67516700"
type input "ONEYHANF67516700"
click at [551, 248] on input "Carrier Name" at bounding box center [604, 250] width 308 height 15
paste input "Ocean Network Express Pte. Ltd."
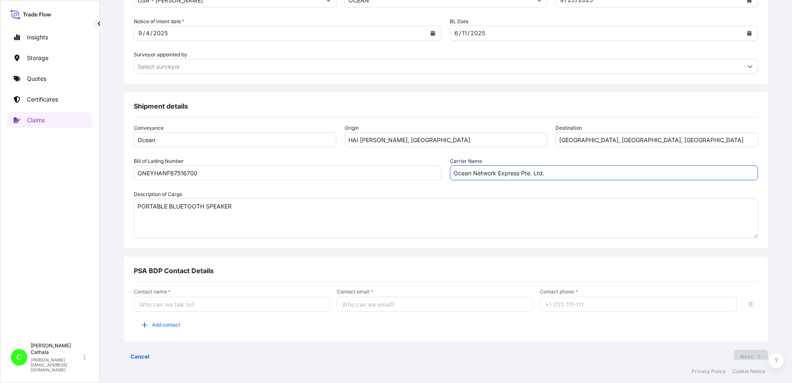
scroll to position [419, 0]
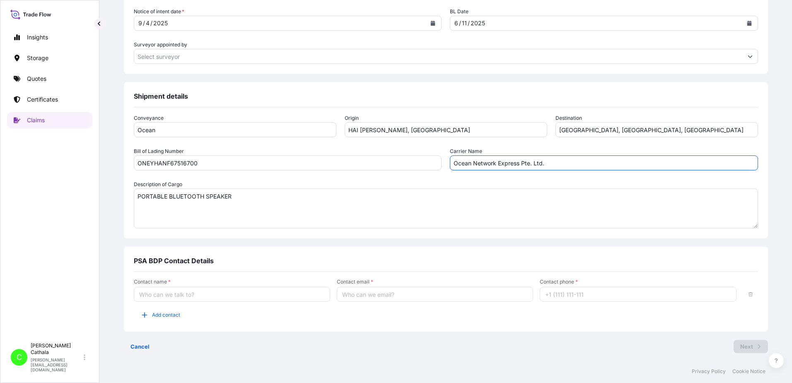
type input "Ocean Network Express Pte. Ltd."
click at [254, 300] on input "Contact name *" at bounding box center [232, 294] width 196 height 15
type input "[PERSON_NAME]"
type input "[PERSON_NAME][EMAIL_ADDRESS][PERSON_NAME][DOMAIN_NAME]"
type input "13175544817"
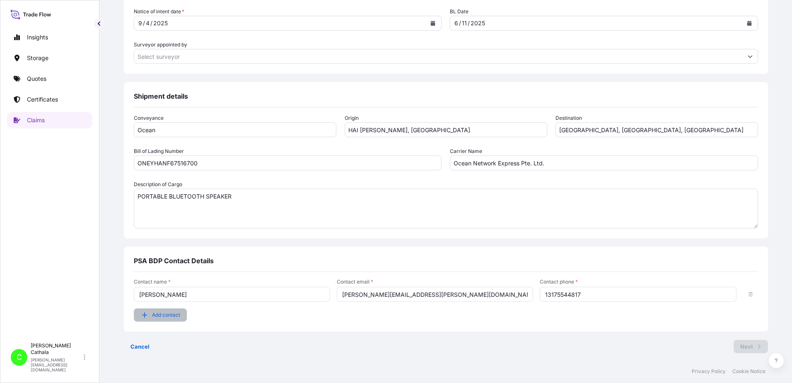
click at [180, 317] on button "Add contact" at bounding box center [160, 314] width 53 height 13
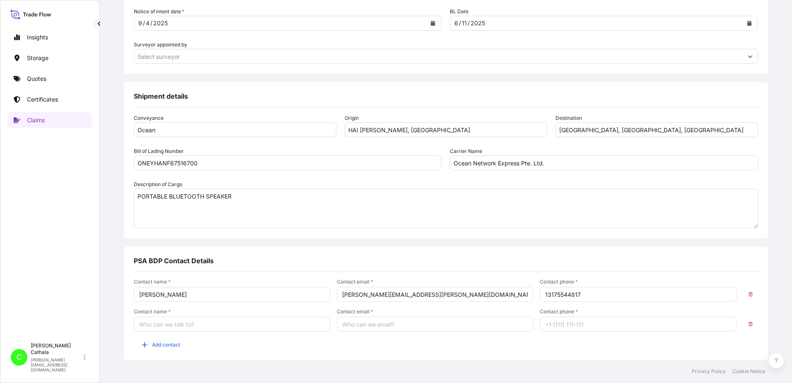
drag, startPoint x: 196, startPoint y: 328, endPoint x: 199, endPoint y: 323, distance: 5.6
click at [198, 326] on input "Contact name *" at bounding box center [232, 324] width 196 height 15
type input "[PERSON_NAME]"
type input "[PERSON_NAME][EMAIL_ADDRESS][DOMAIN_NAME]"
type input "13176523689"
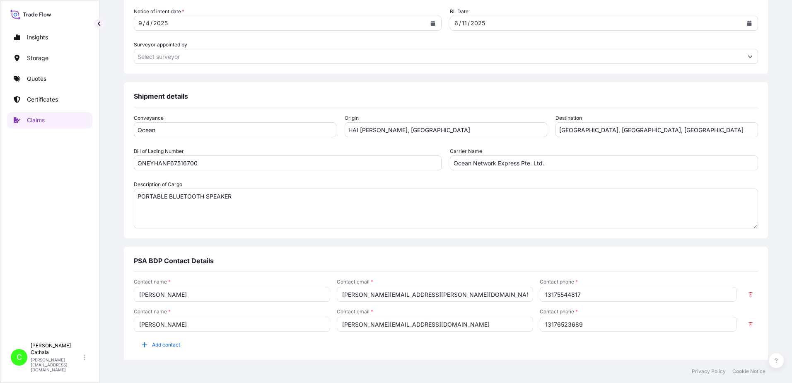
scroll to position [449, 0]
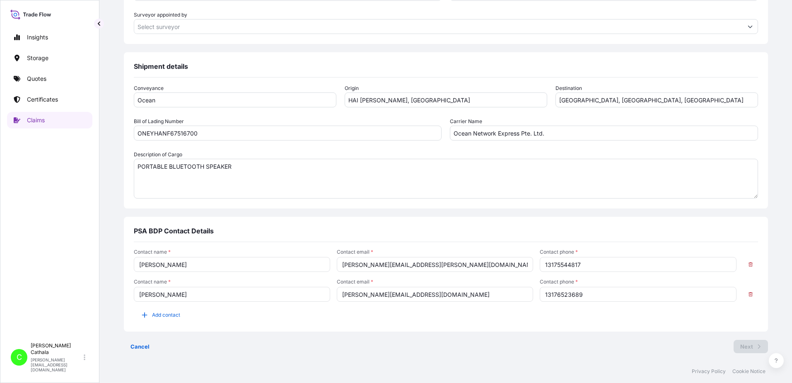
click at [497, 326] on div "Contact name * [PERSON_NAME] Contact email * [PERSON_NAME][EMAIL_ADDRESS][PERSO…" at bounding box center [446, 289] width 624 height 95
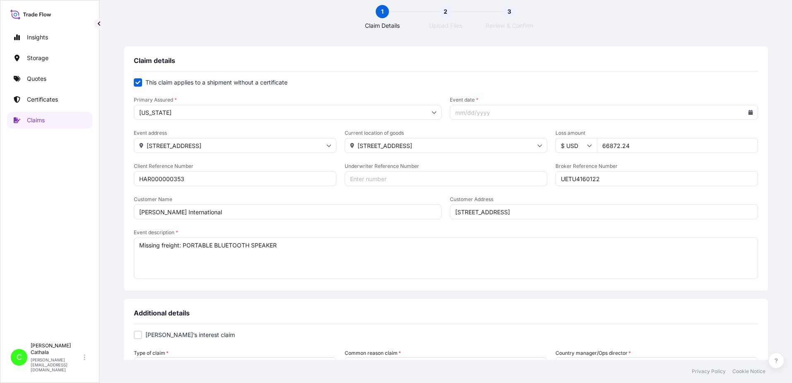
scroll to position [0, 0]
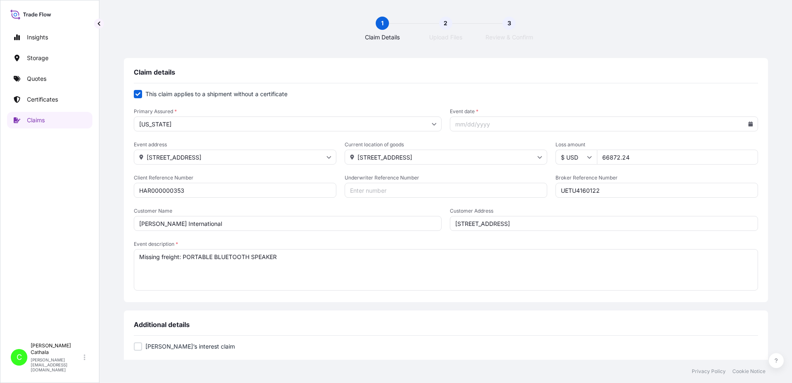
click at [553, 128] on input "Event date *" at bounding box center [604, 123] width 308 height 15
click at [748, 122] on icon at bounding box center [750, 123] width 5 height 5
click at [683, 147] on icon at bounding box center [681, 147] width 3 height 5
click at [683, 143] on button at bounding box center [681, 147] width 13 height 13
click at [650, 244] on button "31" at bounding box center [648, 244] width 13 height 13
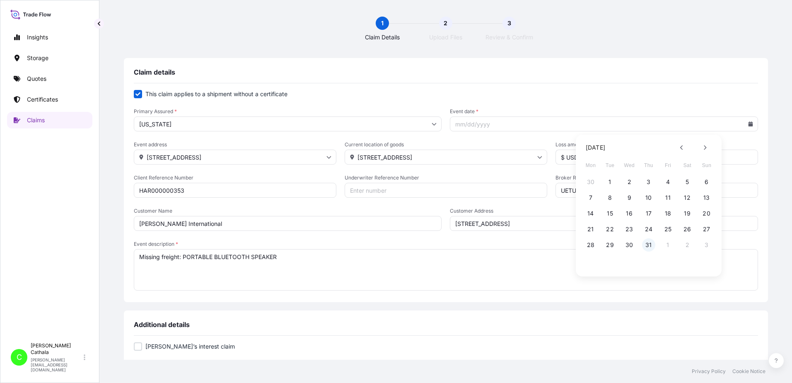
type input "[DATE]"
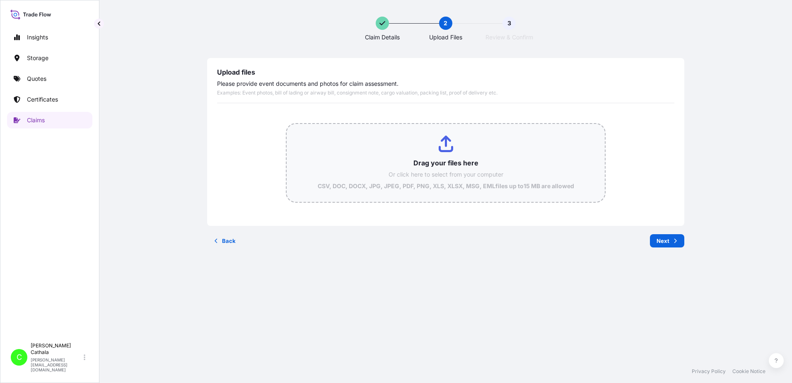
type input "C:\fakepath\HAR000000353.pdf"
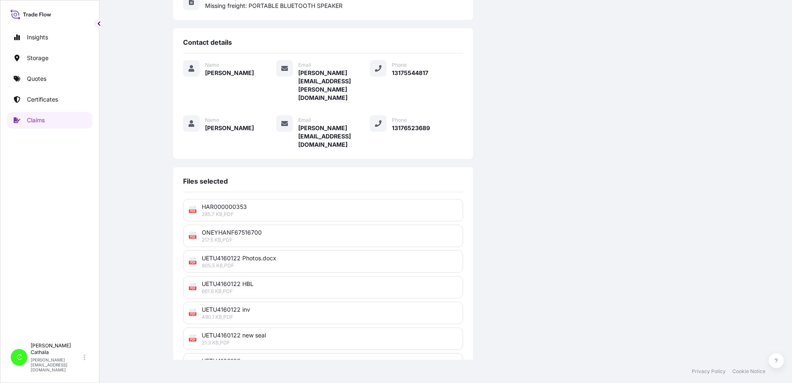
scroll to position [204, 0]
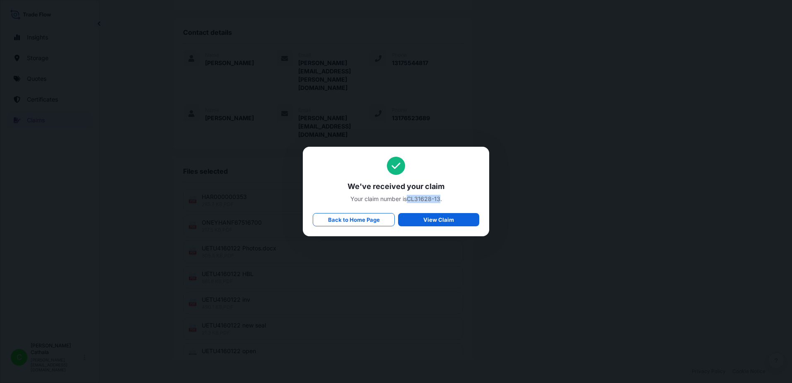
drag, startPoint x: 409, startPoint y: 198, endPoint x: 440, endPoint y: 197, distance: 31.1
click at [440, 197] on span "Your claim number is CL31628-13 ." at bounding box center [396, 199] width 167 height 8
copy span "CL31628-13"
drag, startPoint x: 348, startPoint y: 185, endPoint x: 448, endPoint y: 202, distance: 101.6
click at [448, 202] on div "We've received your claim Your claim number is CL31628-13 . Back to Home Page V…" at bounding box center [396, 192] width 167 height 70
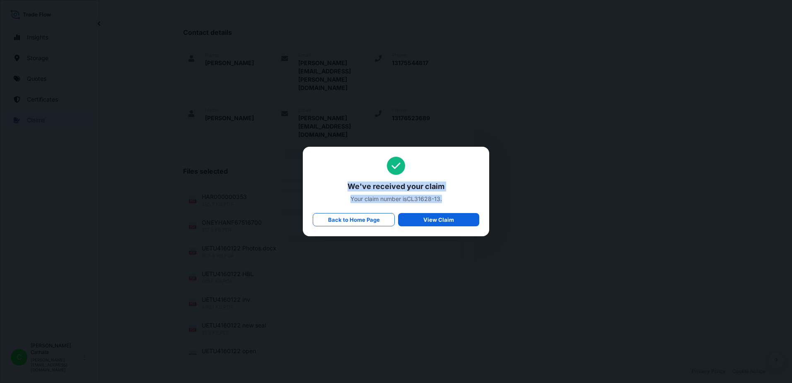
copy div "We've received your claim Your claim number is CL31628-13 ."
click at [350, 220] on p "Back to Home Page" at bounding box center [354, 219] width 52 height 8
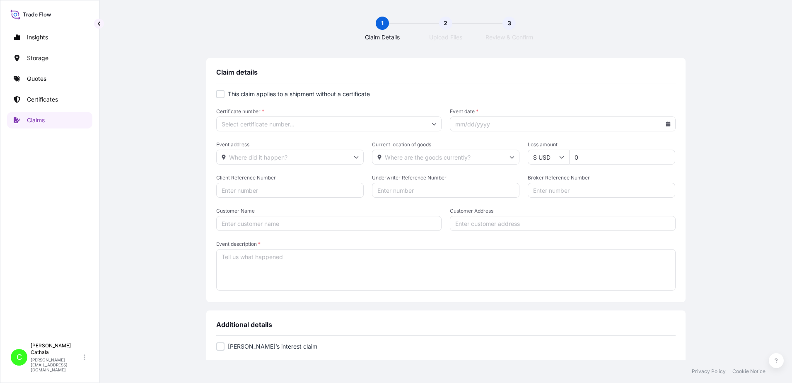
click at [238, 192] on input "Client Reference Number" at bounding box center [290, 190] width 148 height 15
paste input "HAR000000356"
type input "HAR000000356"
click at [548, 187] on input "Broker Reference Number" at bounding box center [602, 190] width 148 height 15
paste input "ONEU5159795"
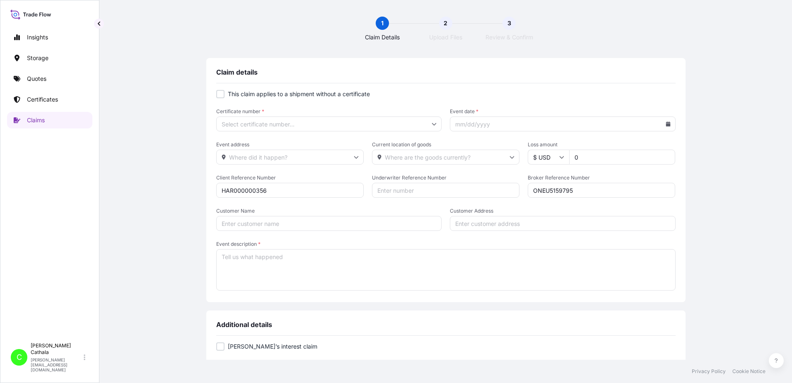
type input "ONEU5159795"
click at [219, 92] on div at bounding box center [220, 94] width 8 height 8
checkbox input "true"
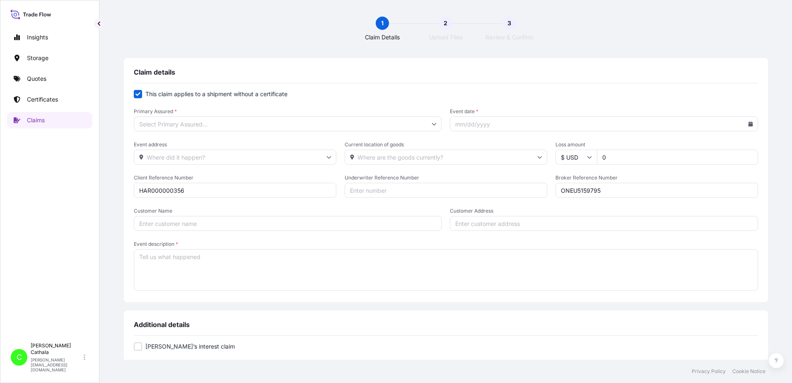
click at [292, 119] on input "Primary Assured *" at bounding box center [288, 123] width 308 height 15
click at [267, 123] on input "Primary Assured *" at bounding box center [288, 123] width 308 height 15
click at [170, 122] on input "Primary Assured *" at bounding box center [288, 123] width 308 height 15
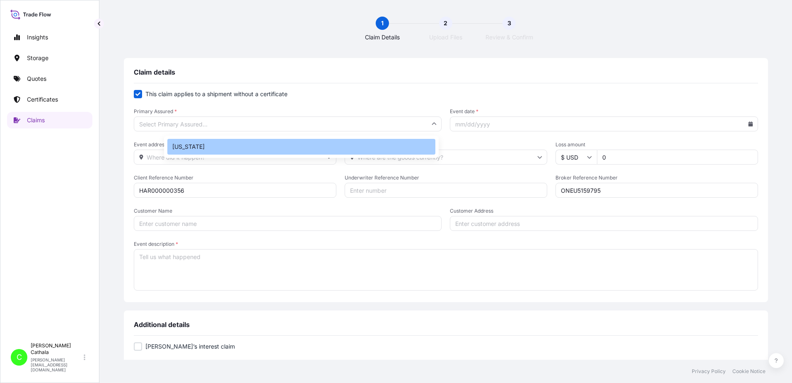
click at [186, 150] on div "[US_STATE]" at bounding box center [301, 147] width 268 height 16
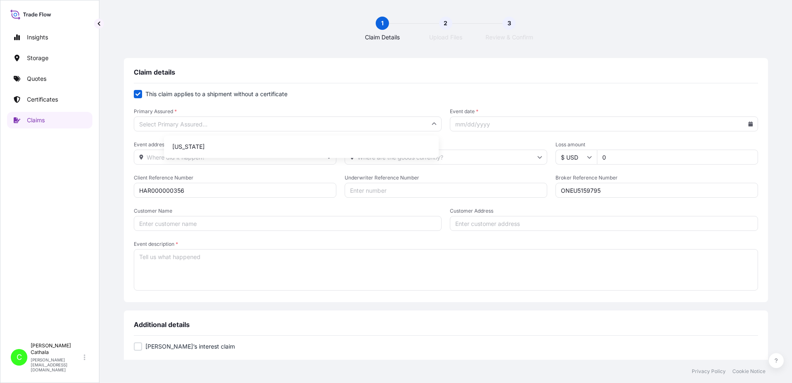
type input "[US_STATE]"
drag, startPoint x: 513, startPoint y: 126, endPoint x: 518, endPoint y: 131, distance: 7.1
click at [514, 126] on input "Event date *" at bounding box center [604, 123] width 308 height 15
click at [748, 122] on icon at bounding box center [750, 123] width 5 height 5
drag, startPoint x: 680, startPoint y: 148, endPoint x: 669, endPoint y: 160, distance: 16.4
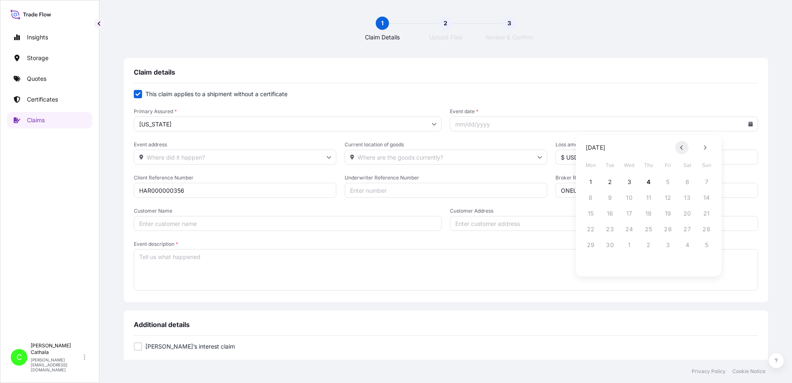
click at [680, 148] on icon at bounding box center [681, 147] width 3 height 5
click at [591, 212] on button "11" at bounding box center [590, 213] width 13 height 13
type input "[DATE]"
click at [232, 160] on input "Event address" at bounding box center [235, 157] width 203 height 15
type input "3540"
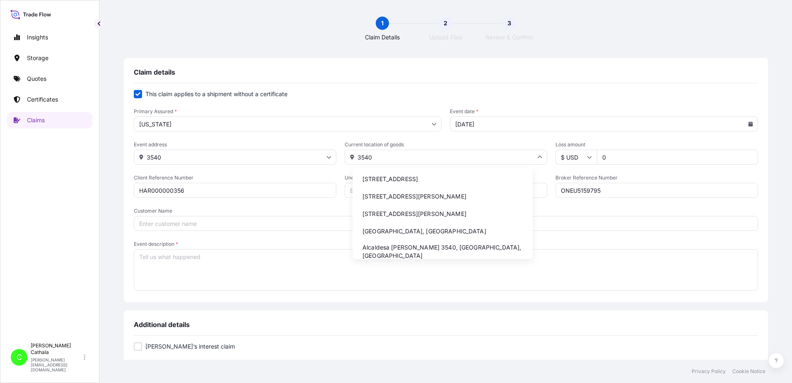
click at [393, 180] on li "[STREET_ADDRESS]" at bounding box center [443, 179] width 174 height 16
type input "[STREET_ADDRESS]"
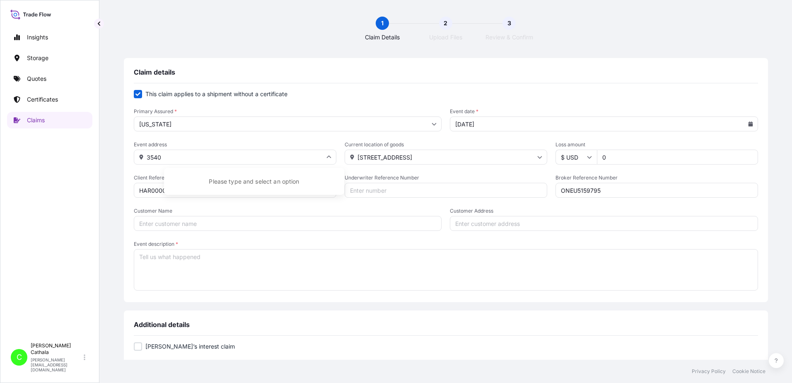
click at [198, 157] on input "3540" at bounding box center [235, 157] width 203 height 15
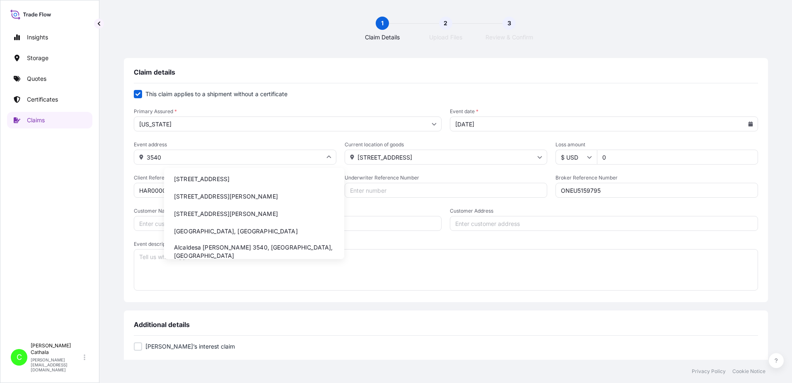
click at [254, 180] on li "[STREET_ADDRESS]" at bounding box center [254, 179] width 174 height 16
type input "[STREET_ADDRESS]"
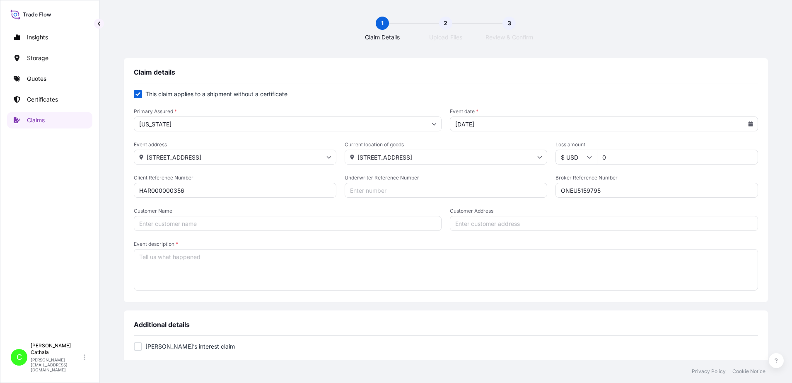
drag, startPoint x: 611, startPoint y: 159, endPoint x: 551, endPoint y: 152, distance: 60.1
click at [558, 159] on div "$ USD 0" at bounding box center [657, 157] width 203 height 15
type input "8400.78"
click at [245, 225] on input "Customer Name" at bounding box center [288, 223] width 308 height 15
paste input "[PERSON_NAME] International"
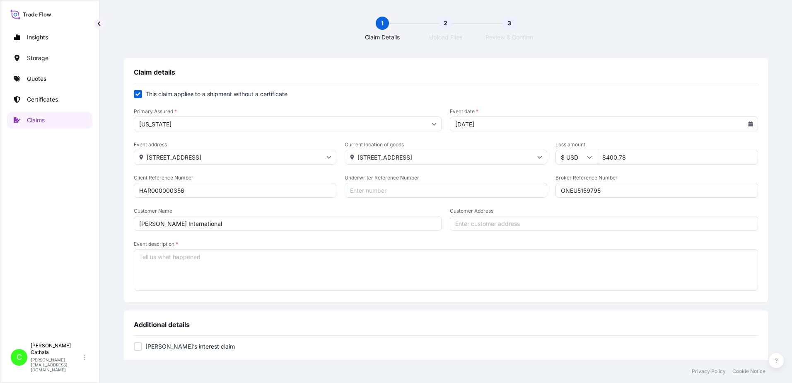
type input "[PERSON_NAME] International"
click at [356, 171] on form "This claim applies to a shipment without a certificate Primary Assured * [US_ST…" at bounding box center [446, 191] width 624 height 202
click at [364, 156] on input "[STREET_ADDRESS]" at bounding box center [446, 157] width 203 height 15
click at [589, 226] on input "Customer Address" at bounding box center [604, 223] width 308 height 15
paste input "[STREET_ADDRESS]"
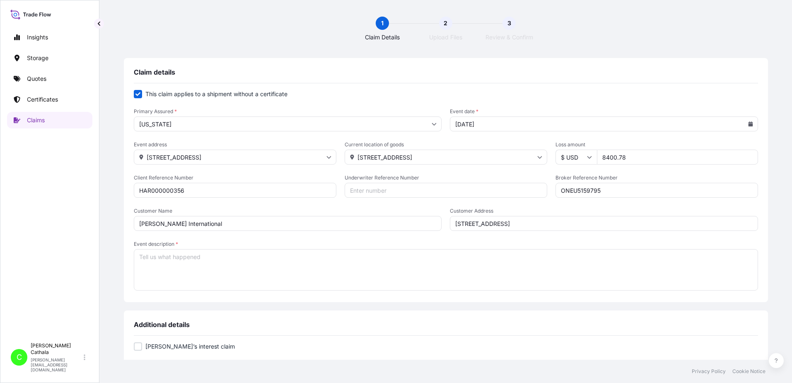
type input "[STREET_ADDRESS]"
click at [238, 260] on textarea "Event description *" at bounding box center [446, 269] width 624 height 41
paste textarea "PORTABLE WIRELESS SPEAKER M"
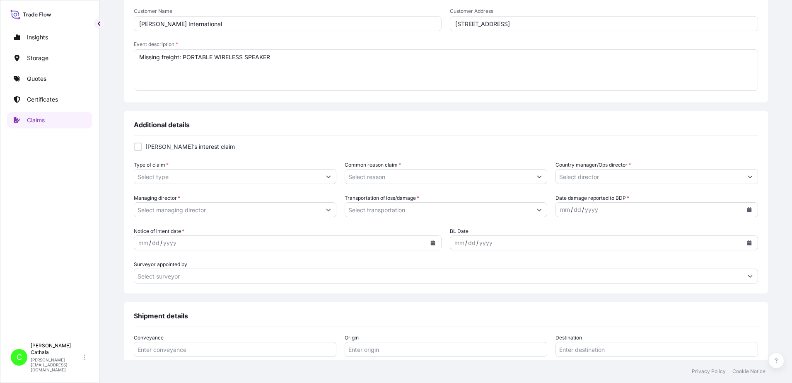
scroll to position [207, 0]
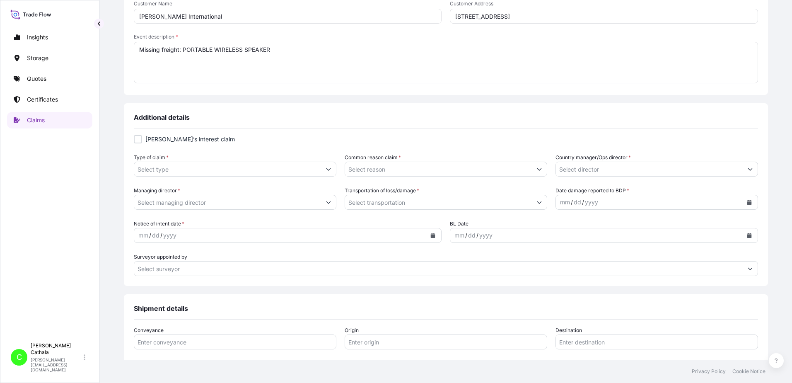
type textarea "Missing freight: PORTABLE WIRELESS SPEAKER"
click at [331, 169] on icon "Show suggestions" at bounding box center [328, 169] width 5 height 5
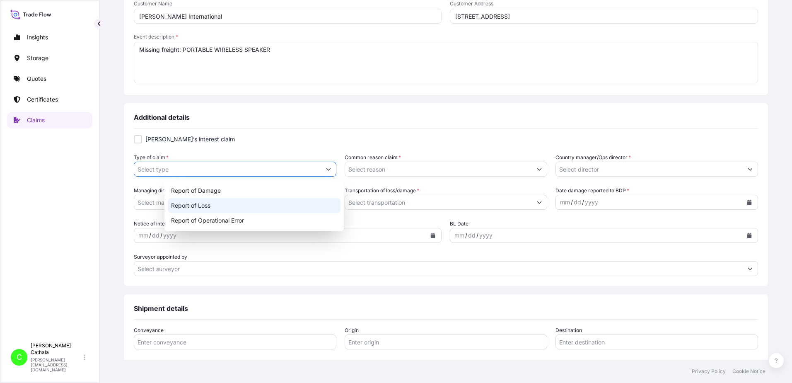
click at [197, 204] on div "Report of Loss" at bounding box center [254, 205] width 173 height 15
type input "Report of Loss"
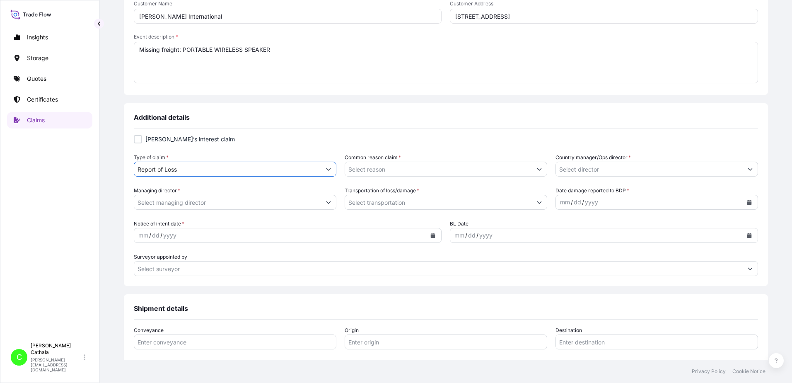
click at [485, 173] on input "Common reason claim *" at bounding box center [438, 169] width 187 height 15
click at [532, 171] on button "Show suggestions" at bounding box center [539, 169] width 15 height 15
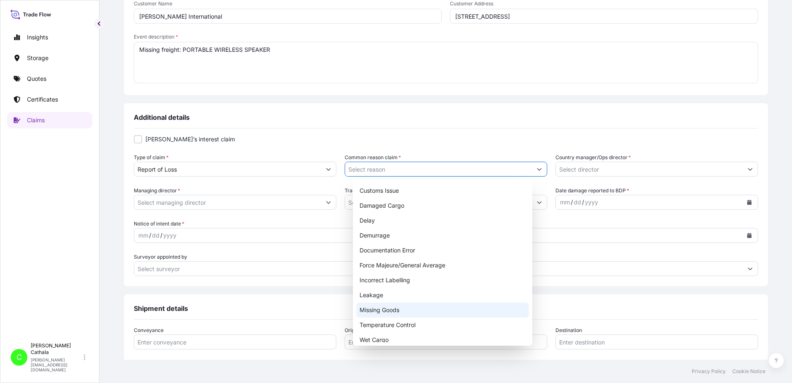
click at [382, 308] on div "Missing Goods" at bounding box center [442, 309] width 173 height 15
type input "Missing Goods"
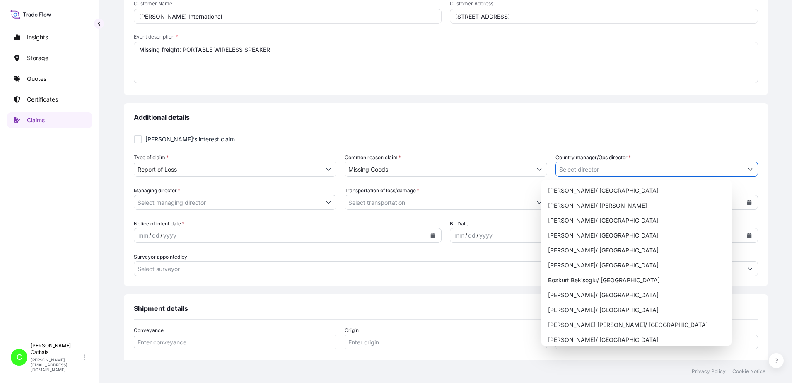
click at [748, 168] on icon "Show suggestions" at bounding box center [750, 169] width 5 height 5
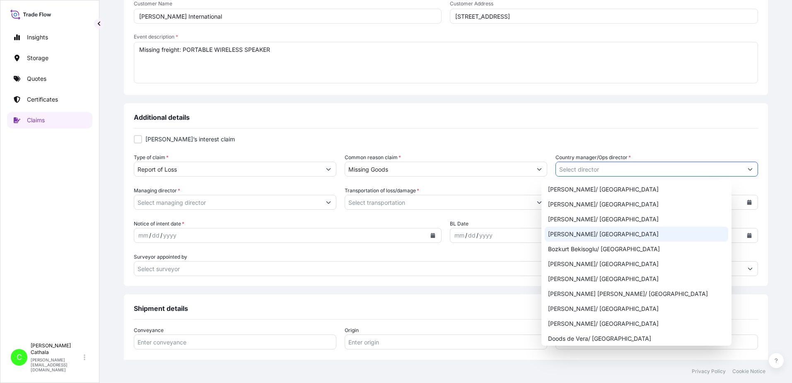
scroll to position [83, 0]
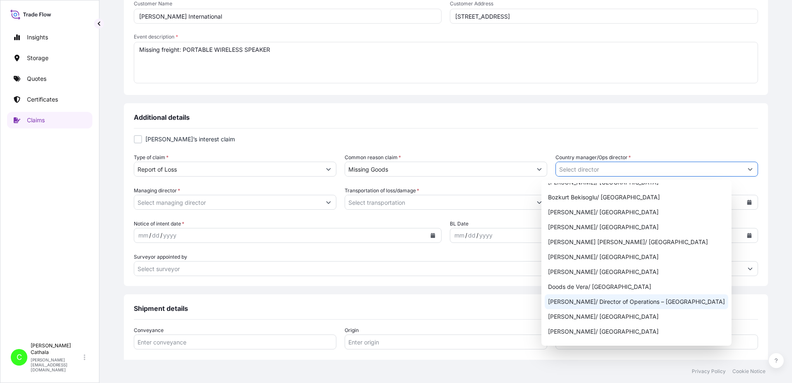
click at [644, 305] on div "[PERSON_NAME]/ Director of Operations – [GEOGRAPHIC_DATA]" at bounding box center [637, 301] width 184 height 15
type input "[PERSON_NAME]/ Director of Operations – [GEOGRAPHIC_DATA]"
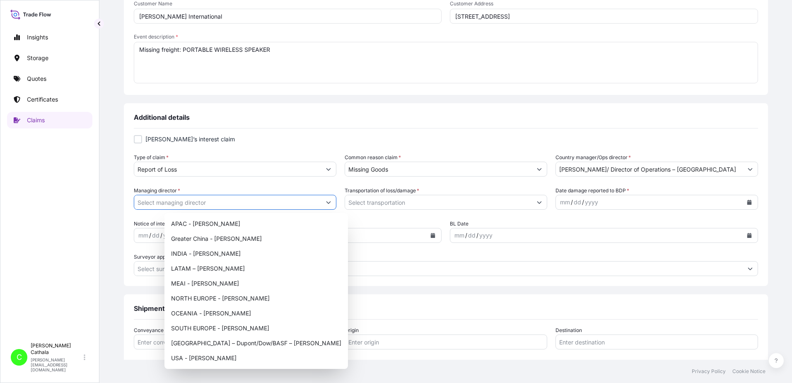
click at [331, 203] on icon "Show suggestions" at bounding box center [328, 202] width 5 height 5
click at [205, 359] on div "USA - [PERSON_NAME]" at bounding box center [256, 358] width 177 height 15
type input "USA - [PERSON_NAME]"
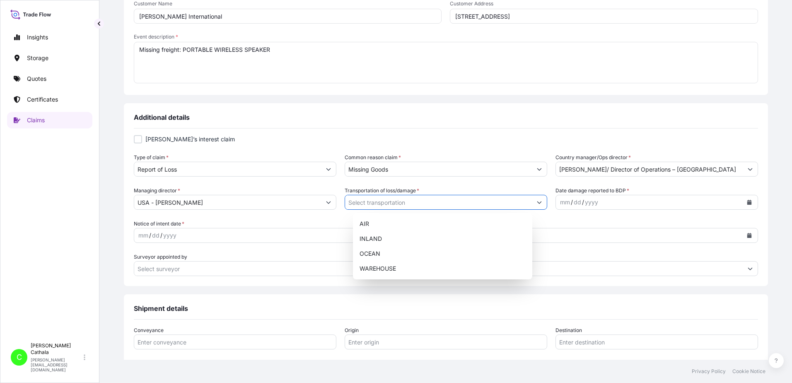
click at [532, 199] on button "Show suggestions" at bounding box center [539, 202] width 15 height 15
click at [367, 252] on div "OCEAN" at bounding box center [442, 253] width 173 height 15
type input "OCEAN"
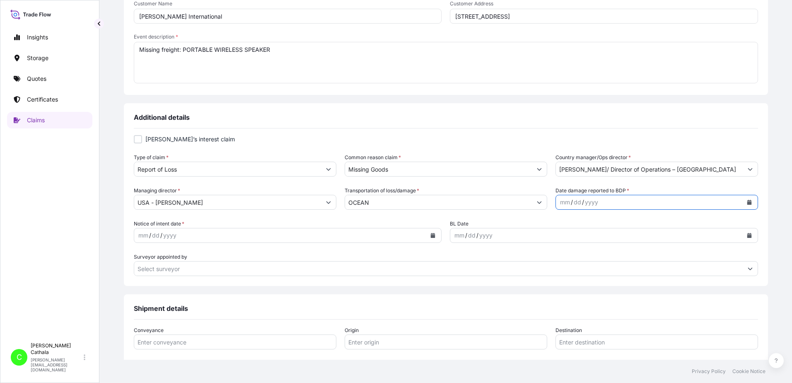
click at [747, 204] on icon "Calendar" at bounding box center [749, 202] width 5 height 5
click at [561, 227] on icon "Previous" at bounding box center [558, 226] width 5 height 5
click at [573, 318] on div "25" at bounding box center [571, 319] width 15 height 15
click at [431, 234] on icon "Calendar" at bounding box center [433, 235] width 5 height 5
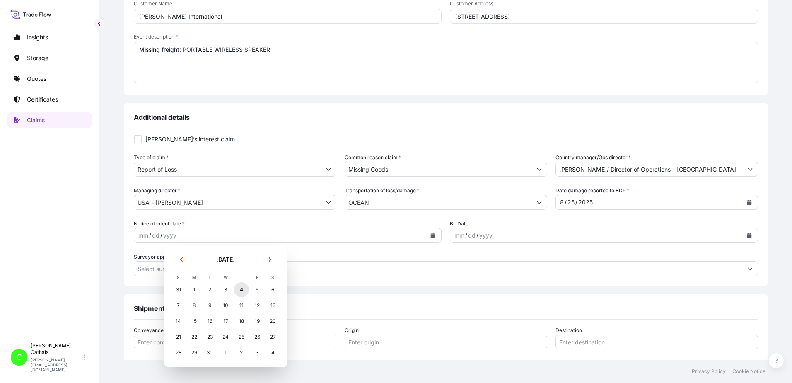
click at [243, 287] on div "4" at bounding box center [241, 289] width 15 height 15
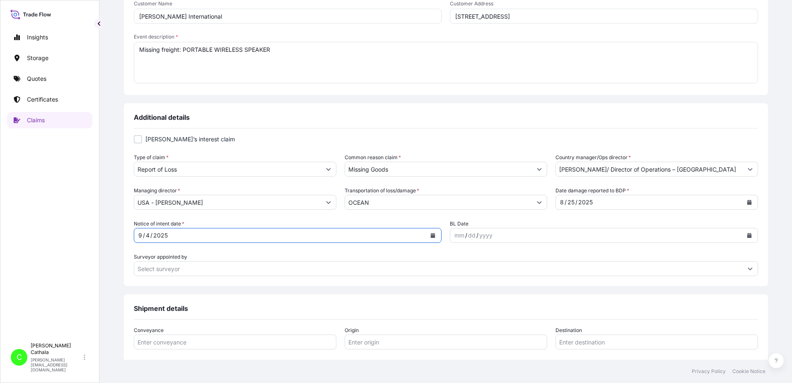
click at [526, 234] on div "mm / dd / yyyy" at bounding box center [596, 235] width 293 height 15
click at [743, 236] on button "Calendar" at bounding box center [749, 235] width 13 height 13
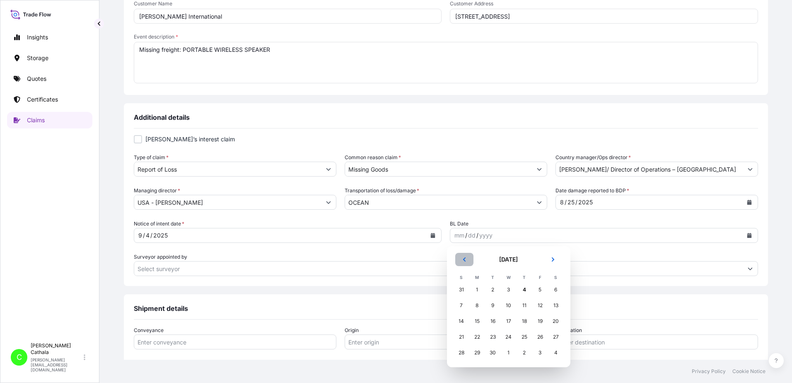
click at [467, 260] on button "Previous" at bounding box center [464, 259] width 18 height 13
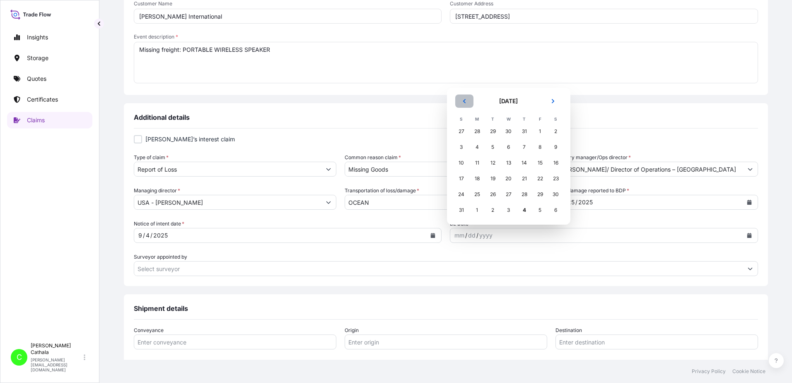
click at [464, 102] on icon "Previous" at bounding box center [464, 101] width 5 height 5
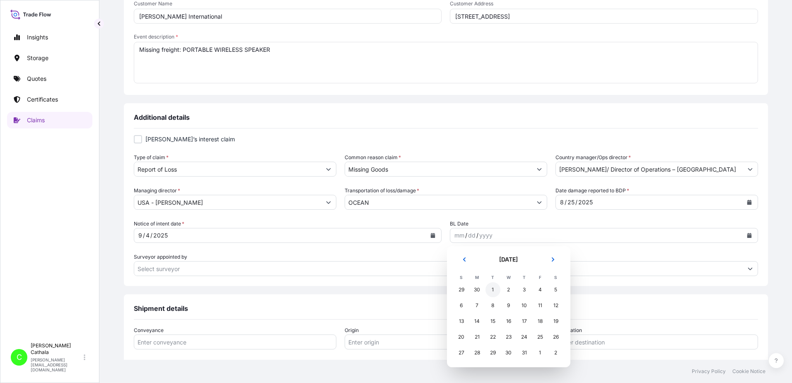
click at [494, 292] on div "1" at bounding box center [493, 289] width 15 height 15
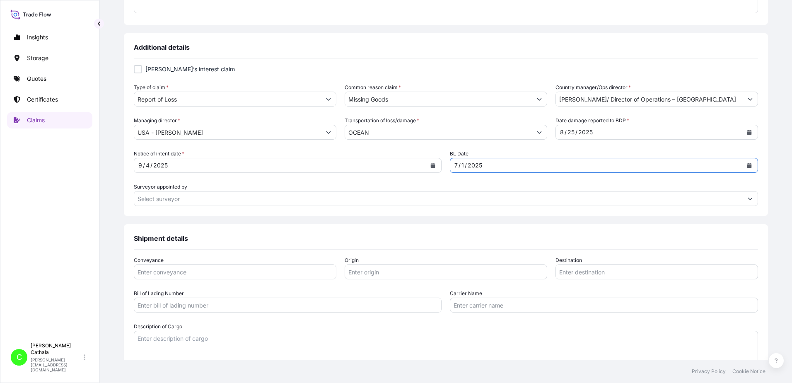
scroll to position [290, 0]
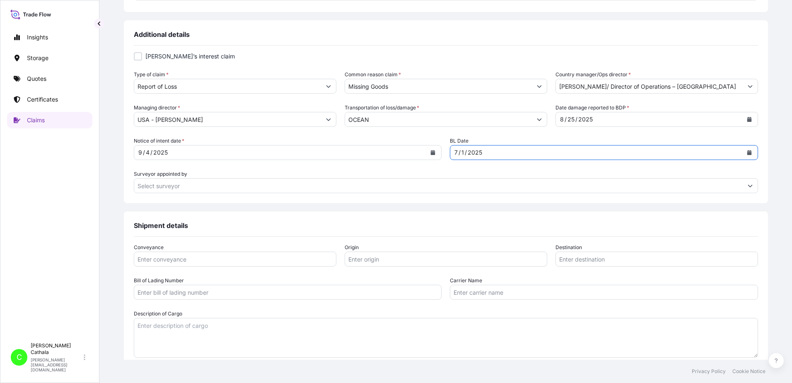
click at [259, 261] on input "Conveyance" at bounding box center [235, 259] width 203 height 15
type input "ocean"
click at [375, 260] on input "Origin" at bounding box center [446, 259] width 203 height 15
paste input "YANTIAN, [GEOGRAPHIC_DATA]"
type input "YANTIAN, [GEOGRAPHIC_DATA]"
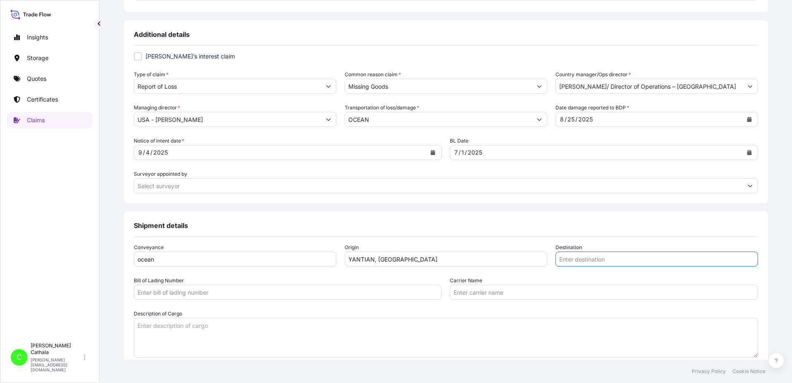
click at [583, 260] on input "Destination" at bounding box center [657, 259] width 203 height 15
paste input "[GEOGRAPHIC_DATA], [GEOGRAPHIC_DATA]"
type input "[GEOGRAPHIC_DATA], [GEOGRAPHIC_DATA]"
click at [220, 293] on input "Bill of Lading Number" at bounding box center [288, 292] width 308 height 15
paste input "ONEYHKGF81367316"
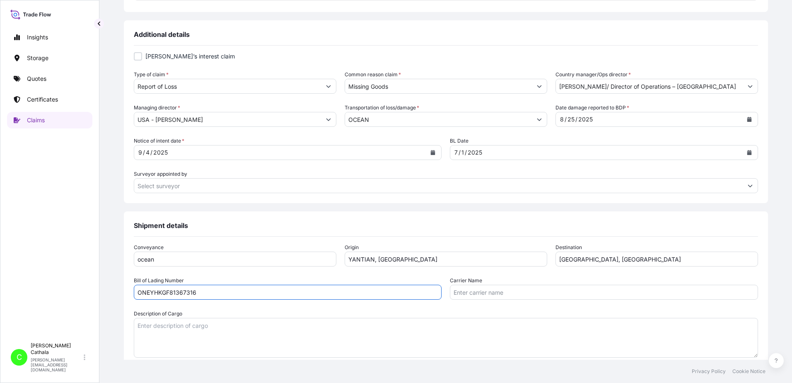
type input "ONEYHKGF81367316"
click at [522, 294] on input "Carrier Name" at bounding box center [604, 292] width 308 height 15
paste input "Ocean Network Express Pte. Ltd."
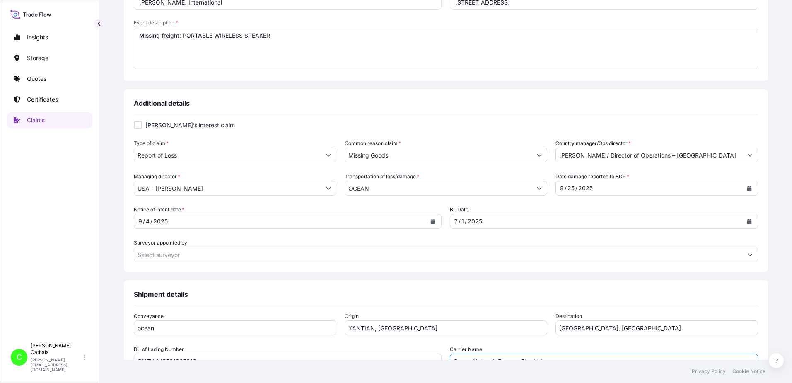
scroll to position [207, 0]
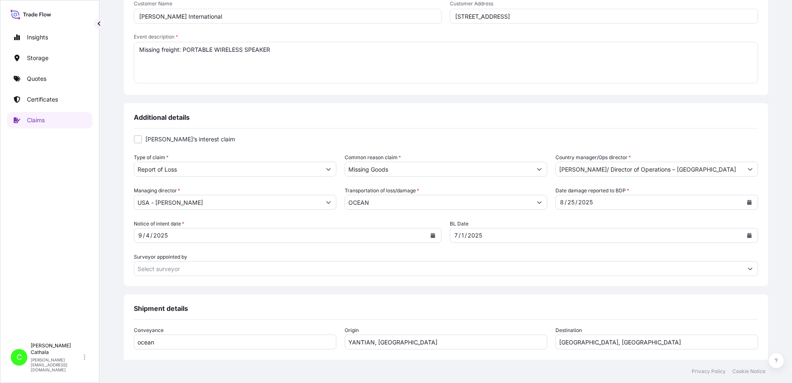
type input "Ocean Network Express Pte. Ltd."
drag, startPoint x: 299, startPoint y: 48, endPoint x: 215, endPoint y: 52, distance: 84.2
click at [215, 52] on textarea "Missing freight: PORTABLE WIRELESS SPEAKER" at bounding box center [446, 62] width 624 height 41
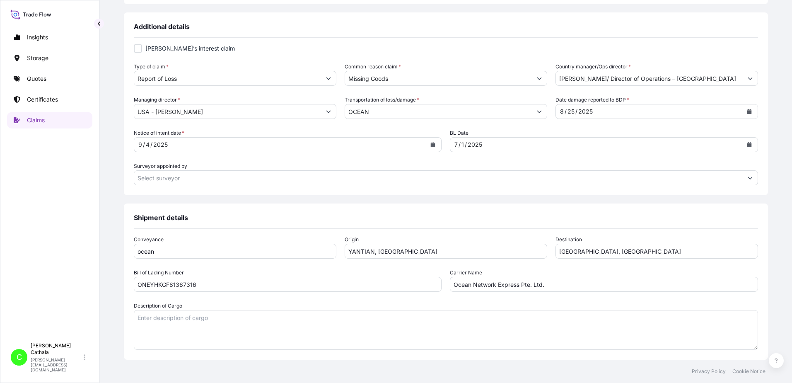
scroll to position [414, 0]
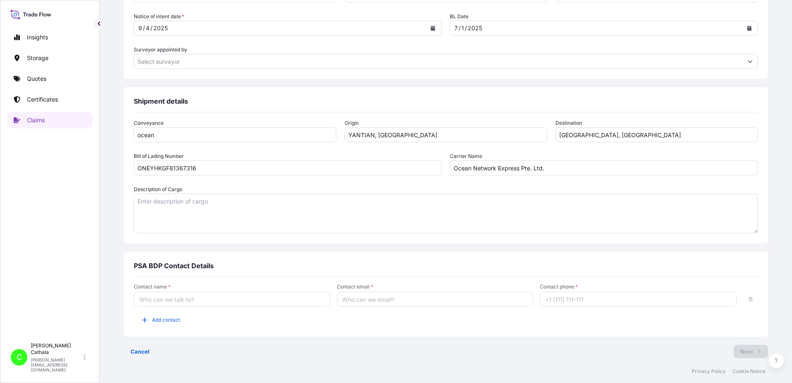
click at [194, 211] on textarea "Description of Cargo" at bounding box center [446, 214] width 624 height 40
paste textarea "PORTABLE WIRELESS SPEAKER"
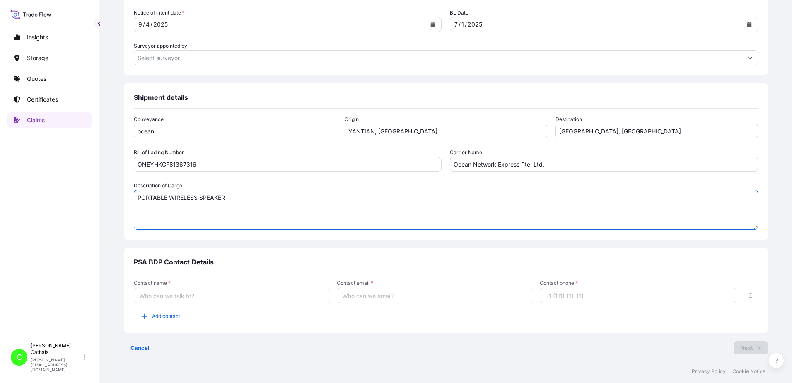
scroll to position [419, 0]
type textarea "PORTABLE WIRELESS SPEAKER"
click at [300, 290] on input "Contact name *" at bounding box center [232, 294] width 196 height 15
type input "[PERSON_NAME]"
type input "[PERSON_NAME][EMAIL_ADDRESS][PERSON_NAME][DOMAIN_NAME]"
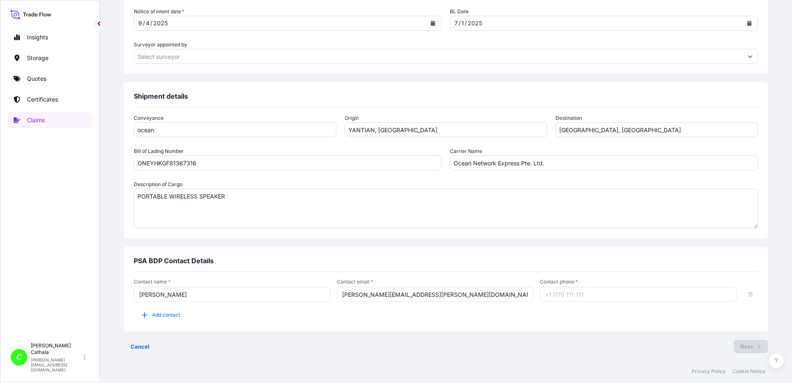
type input "13175544817"
click at [180, 315] on span "Add contact" at bounding box center [166, 315] width 28 height 8
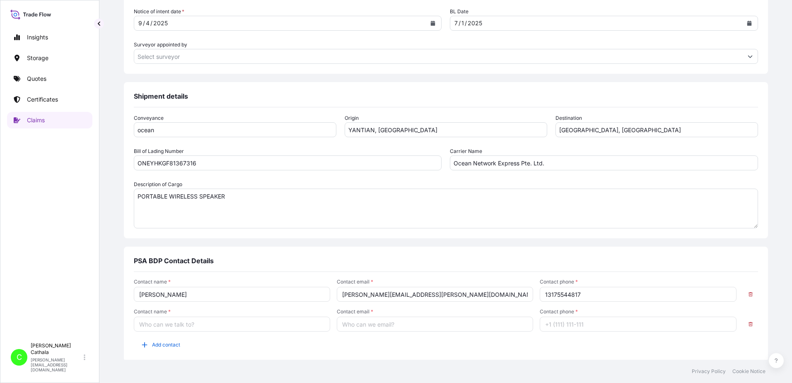
click at [203, 319] on input "Contact name *" at bounding box center [232, 324] width 196 height 15
type input "[PERSON_NAME]"
type input "[PERSON_NAME][EMAIL_ADDRESS][DOMAIN_NAME]"
type input "13176523689"
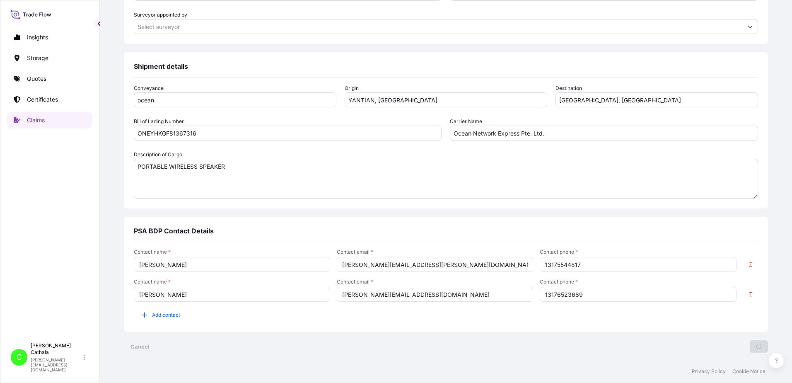
scroll to position [0, 0]
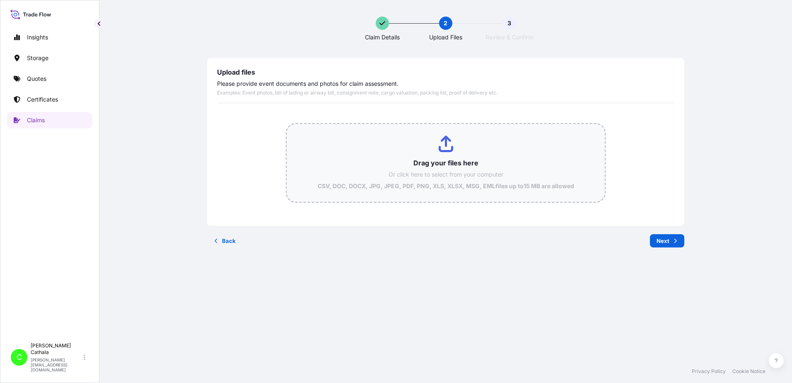
type input "C:\fakepath\ONEU5159795 Photos.docx.pdf"
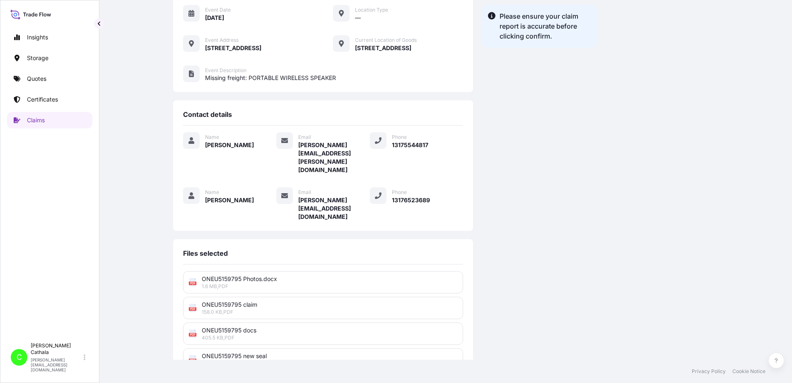
scroll to position [204, 0]
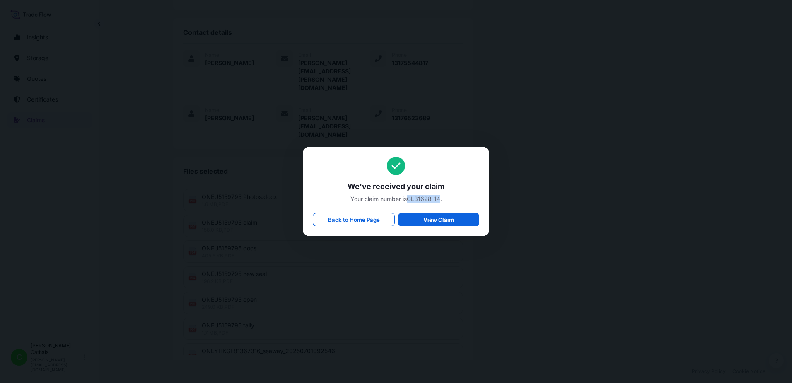
drag, startPoint x: 408, startPoint y: 195, endPoint x: 440, endPoint y: 194, distance: 32.3
click at [440, 194] on div "We've received your claim Your claim number is CL31628-14 . Back to Home Page V…" at bounding box center [396, 192] width 167 height 70
copy span "CL31628-14"
drag, startPoint x: 350, startPoint y: 186, endPoint x: 446, endPoint y: 195, distance: 96.1
click at [446, 195] on div "We've received your claim Your claim number is CL31628-14 . Back to Home Page V…" at bounding box center [396, 192] width 167 height 70
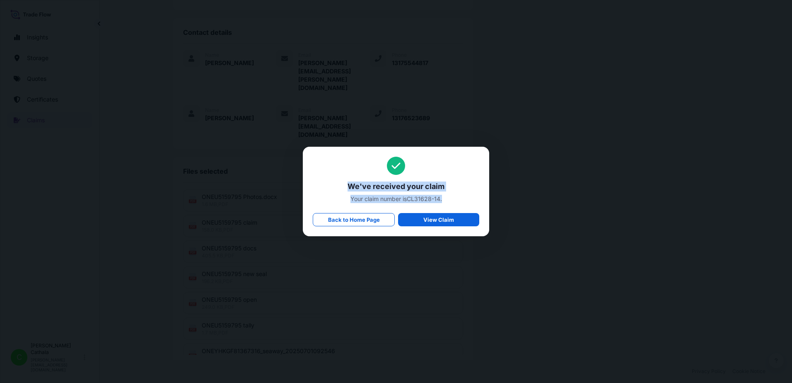
copy div "We've received your claim Your claim number is CL31628-14 ."
click at [358, 223] on link "Back to Home Page" at bounding box center [354, 219] width 82 height 13
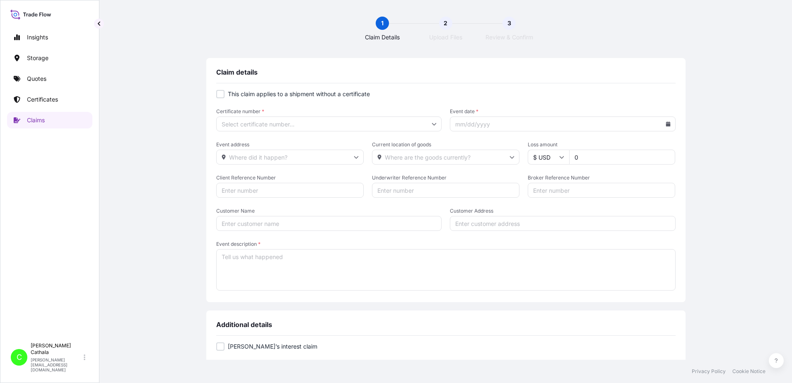
click at [219, 93] on div at bounding box center [220, 94] width 8 height 8
checkbox input "true"
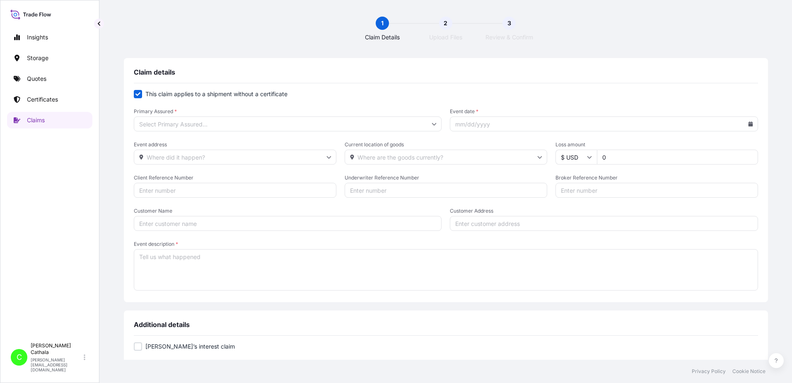
click at [195, 192] on input "Client Reference Number" at bounding box center [235, 190] width 203 height 15
paste input "HAR000000357"
type input "HAR000000357"
click at [571, 190] on input "Broker Reference Number" at bounding box center [657, 190] width 203 height 15
paste input "TXGU8674105"
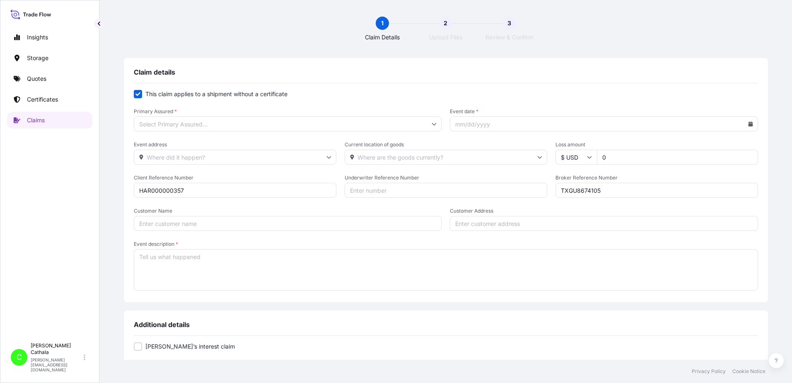
type input "TXGU8674105"
click at [262, 122] on input "Primary Assured *" at bounding box center [288, 123] width 308 height 15
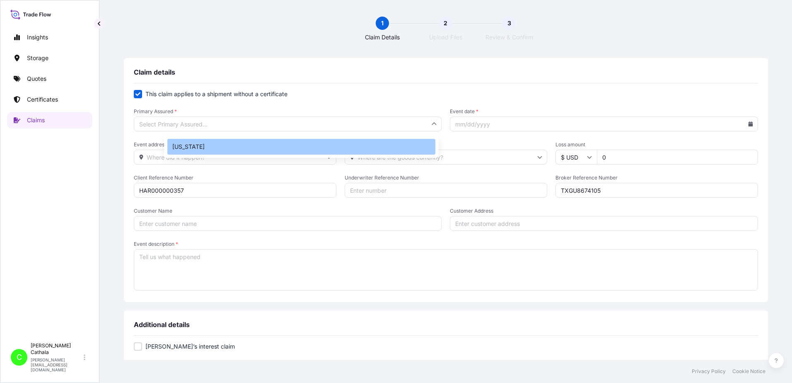
click at [182, 147] on div "[US_STATE]" at bounding box center [301, 147] width 268 height 16
type input "[US_STATE]"
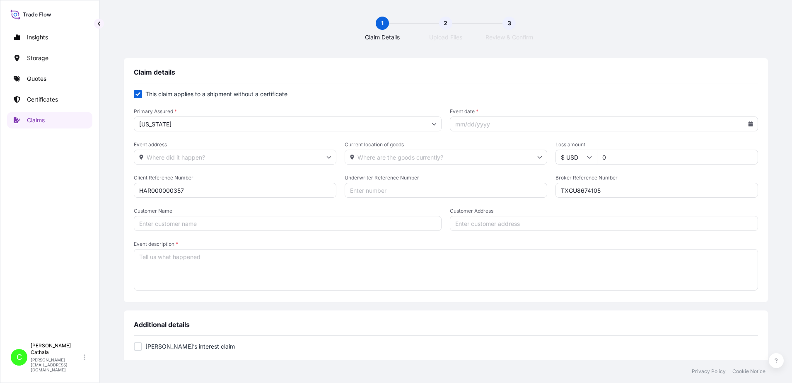
click at [496, 123] on input "Event date *" at bounding box center [604, 123] width 308 height 15
click at [748, 124] on icon at bounding box center [750, 123] width 5 height 5
click at [680, 148] on button at bounding box center [681, 147] width 13 height 13
click at [631, 215] on button "13" at bounding box center [629, 213] width 13 height 13
type input "[DATE]"
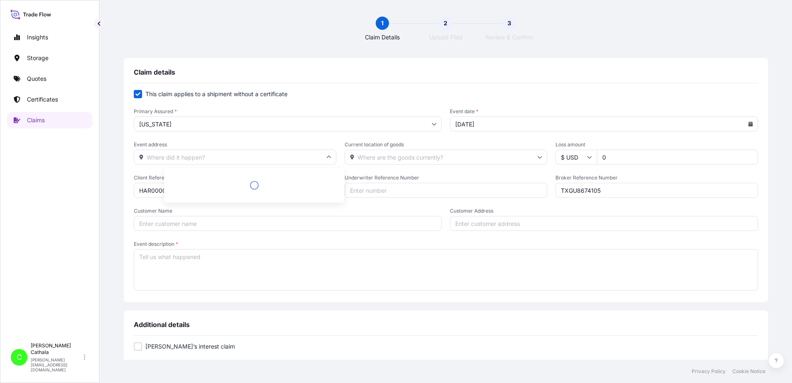
click at [293, 158] on input "Event address" at bounding box center [235, 157] width 203 height 15
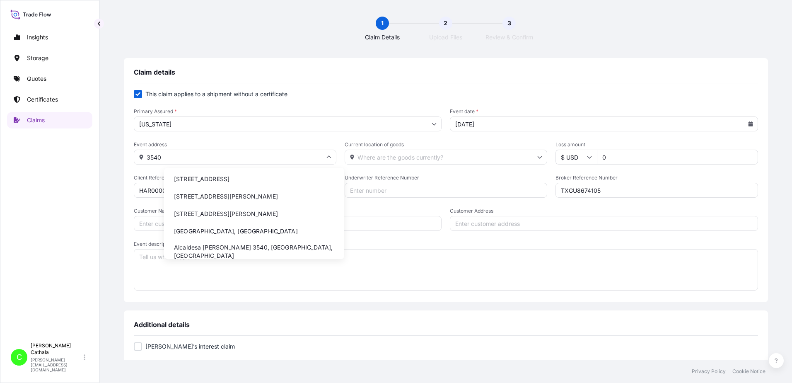
click at [237, 179] on li "[STREET_ADDRESS]" at bounding box center [254, 179] width 174 height 16
type input "[STREET_ADDRESS]"
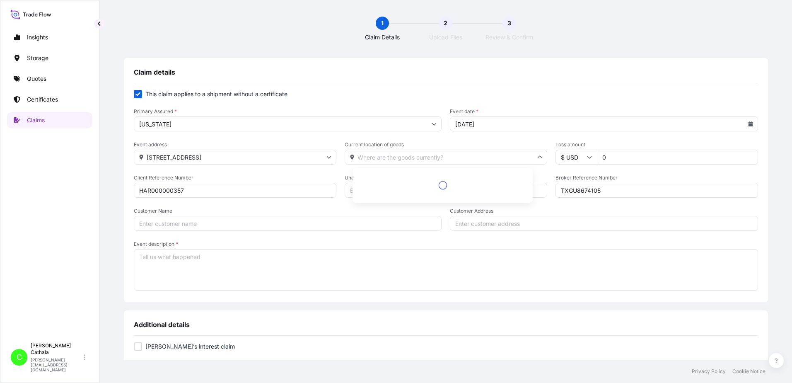
click at [382, 155] on input "Current location of goods" at bounding box center [446, 157] width 203 height 15
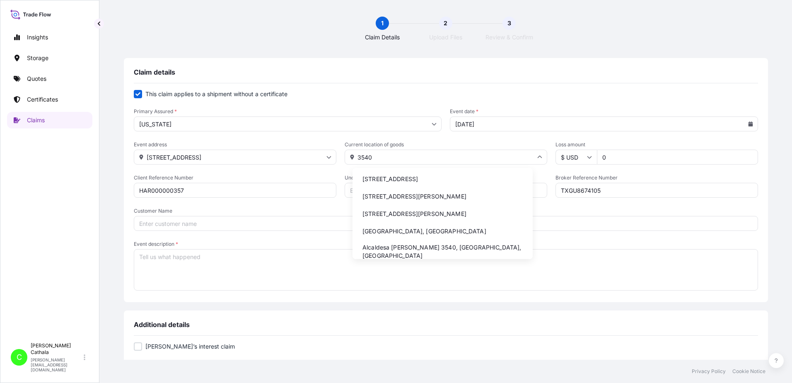
click at [414, 181] on li "[STREET_ADDRESS]" at bounding box center [443, 179] width 174 height 16
type input "[STREET_ADDRESS]"
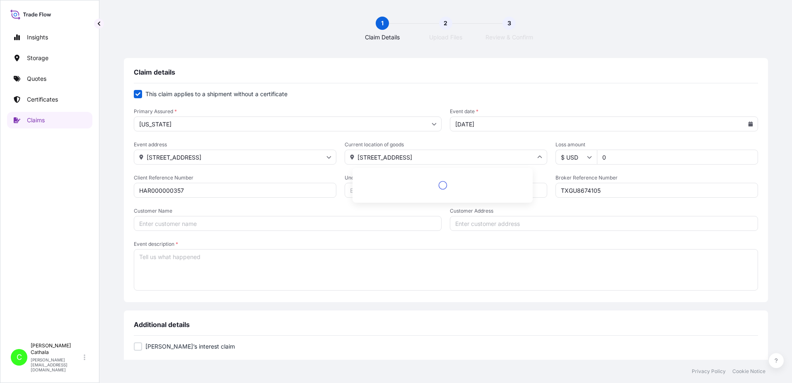
click at [366, 158] on input "[STREET_ADDRESS]" at bounding box center [446, 157] width 203 height 15
click at [593, 223] on input "Customer Address" at bounding box center [604, 223] width 308 height 15
paste input "[STREET_ADDRESS]"
type input "[STREET_ADDRESS]"
click at [243, 225] on input "Customer Name" at bounding box center [288, 223] width 308 height 15
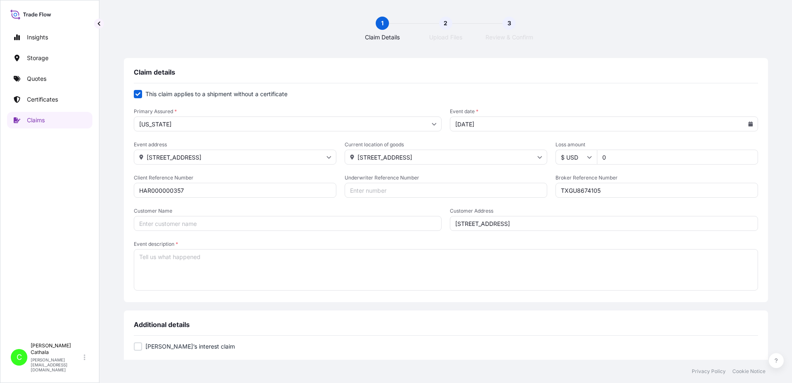
paste input "[PERSON_NAME] International"
type input "[PERSON_NAME] International"
click at [315, 257] on textarea "Event description *" at bounding box center [446, 269] width 624 height 41
paste textarea "WIRELESS OVER-EAR NC HEADPHONES"
click at [410, 259] on textarea "Missing freight: WIRELESS OVER-EAR NC HEADPHONES AND" at bounding box center [446, 269] width 624 height 41
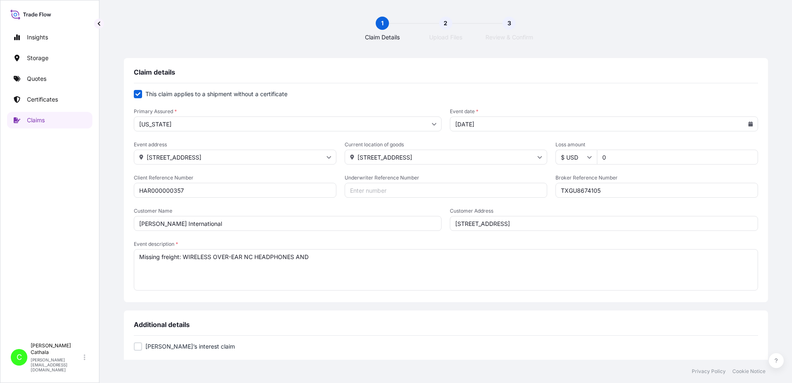
paste textarea "BLUETOOTH SPEAKER"
drag, startPoint x: 430, startPoint y: 258, endPoint x: 217, endPoint y: 264, distance: 213.1
click at [217, 264] on textarea "Missing freight: WIRELESS OVER-EAR NC HEADPHONES AND BLUETOOTH SPEAKER" at bounding box center [446, 269] width 624 height 41
drag, startPoint x: 214, startPoint y: 256, endPoint x: 472, endPoint y: 256, distance: 258.1
click at [472, 256] on textarea "Missing freight: WIRELESS OVER-EAR NC HEADPHONES AND BLUETOOTH SPEAKER" at bounding box center [446, 269] width 624 height 41
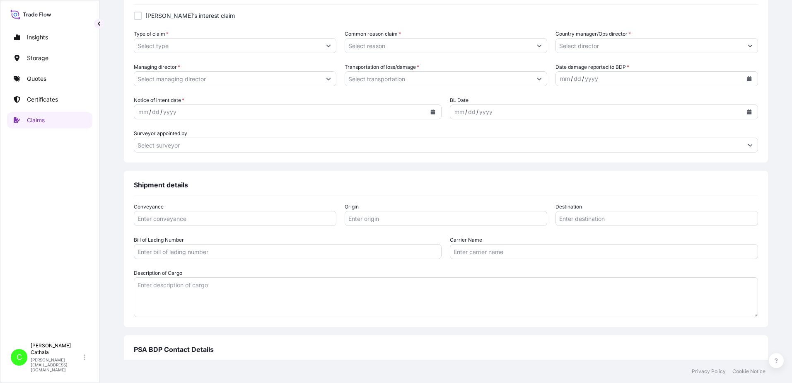
scroll to position [331, 0]
type textarea "Missing freight: WIRELESS OVER-EAR NC HEADPHONES AND BLUETOOTH SPEAKER"
click at [242, 287] on textarea "Description of Cargo" at bounding box center [446, 296] width 624 height 40
paste textarea "WIRELESS OVER-EAR NC HEADPHONES AND BLUETOOTH SPEAKER"
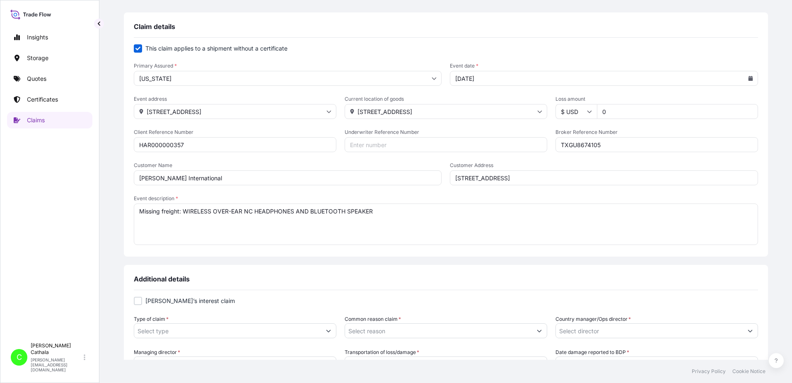
scroll to position [41, 0]
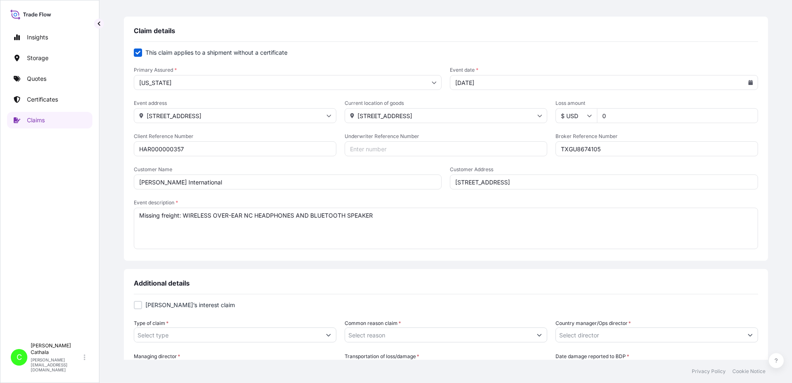
type textarea "WIRELESS OVER-EAR NC HEADPHONES AND BLUETOOTH SPEAKER"
drag, startPoint x: 604, startPoint y: 118, endPoint x: 567, endPoint y: 118, distance: 37.3
click at [567, 118] on div "$ USD 0" at bounding box center [657, 115] width 203 height 15
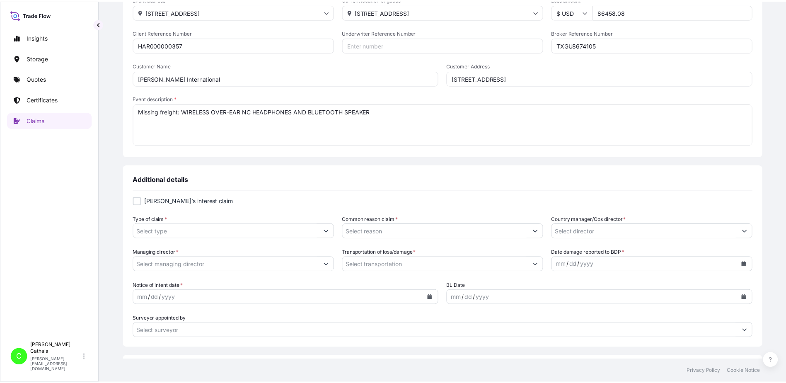
scroll to position [166, 0]
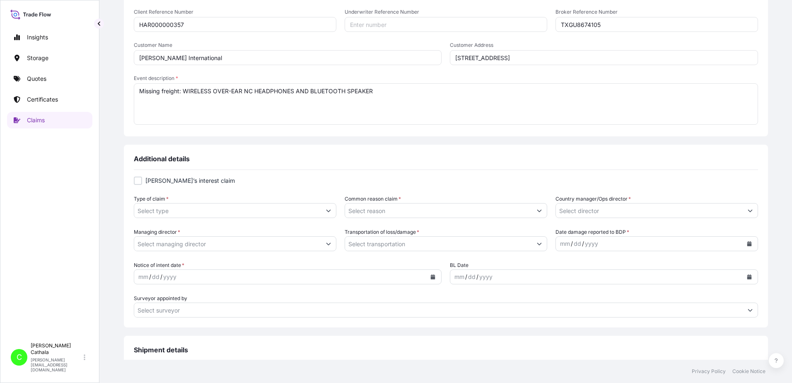
type input "86458.08"
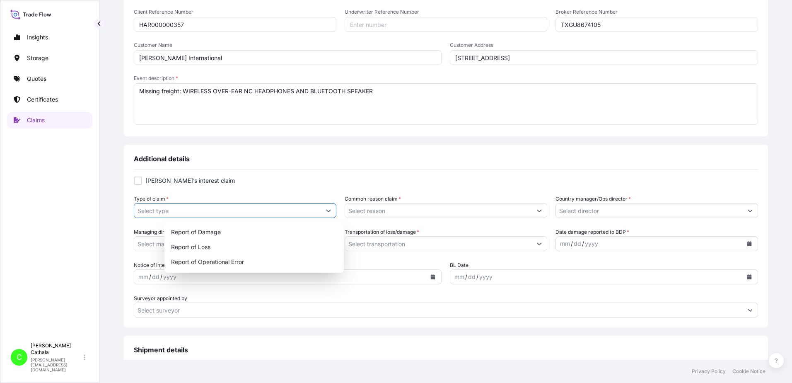
click at [331, 210] on icon "Show suggestions" at bounding box center [328, 210] width 5 height 5
click at [196, 248] on div "Report of Loss" at bounding box center [254, 246] width 173 height 15
type input "Report of Loss"
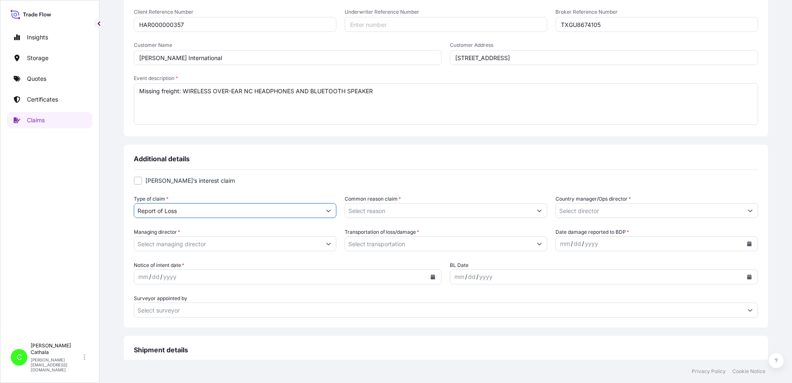
click at [532, 210] on button "Show suggestions" at bounding box center [539, 210] width 15 height 15
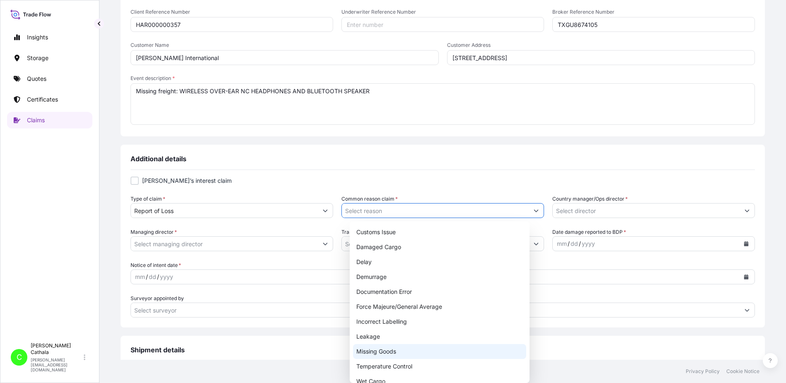
click at [379, 353] on div "Missing Goods" at bounding box center [439, 351] width 173 height 15
type input "Missing Goods"
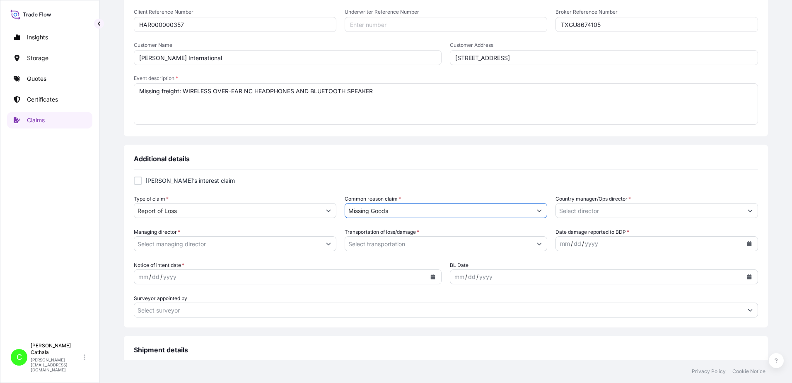
click at [743, 208] on button "Show suggestions" at bounding box center [750, 210] width 15 height 15
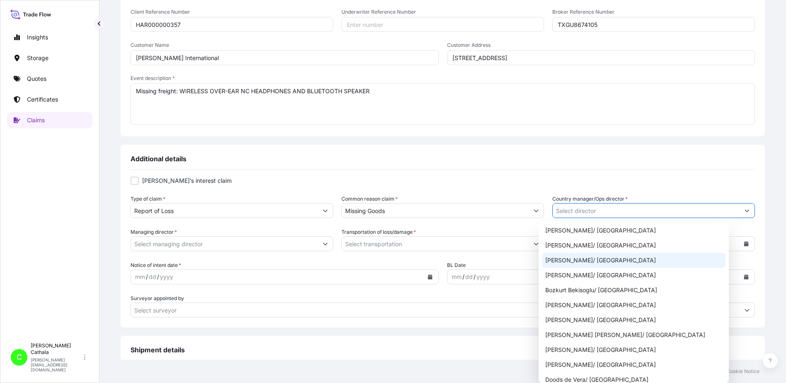
scroll to position [83, 0]
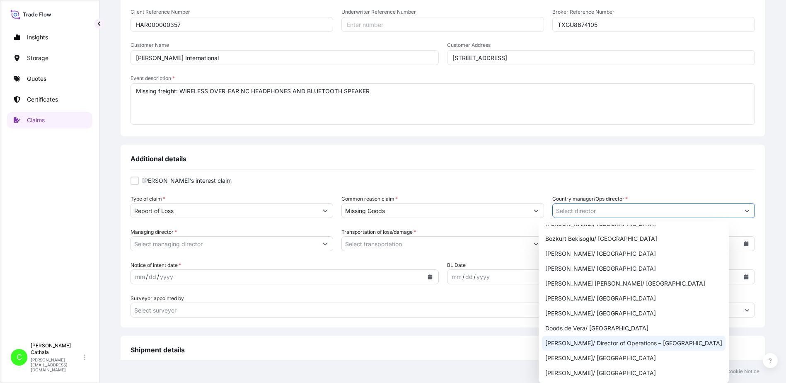
click at [656, 343] on div "[PERSON_NAME]/ Director of Operations – [GEOGRAPHIC_DATA]" at bounding box center [634, 343] width 184 height 15
type input "[PERSON_NAME]/ Director of Operations – [GEOGRAPHIC_DATA]"
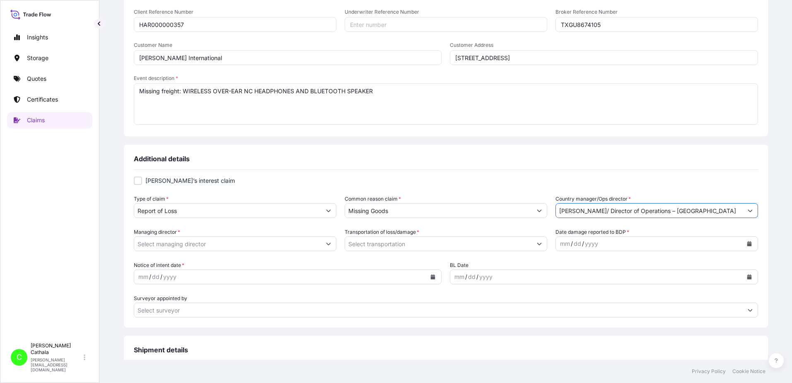
click at [336, 244] on button "Show suggestions" at bounding box center [328, 243] width 15 height 15
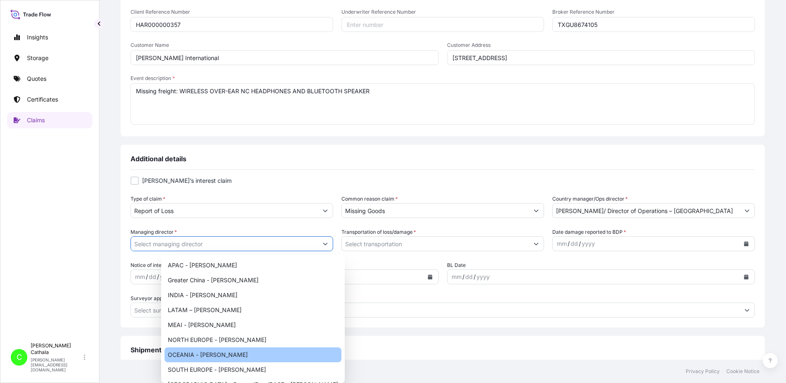
scroll to position [0, 0]
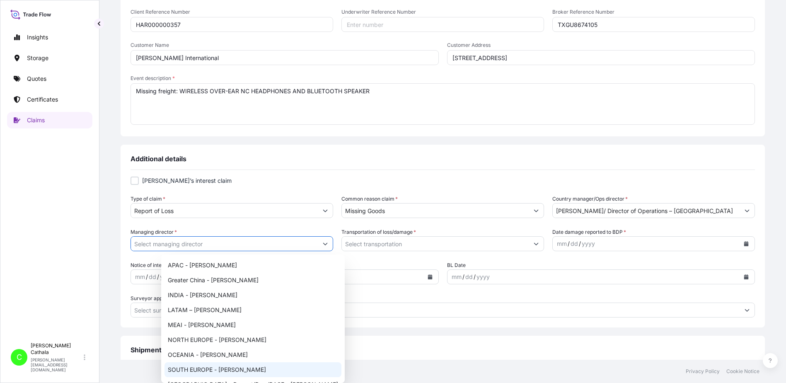
click at [333, 247] on button "Show suggestions" at bounding box center [325, 243] width 15 height 15
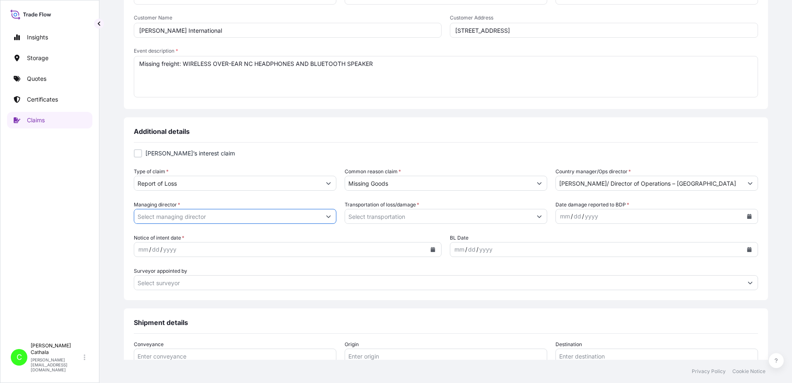
scroll to position [207, 0]
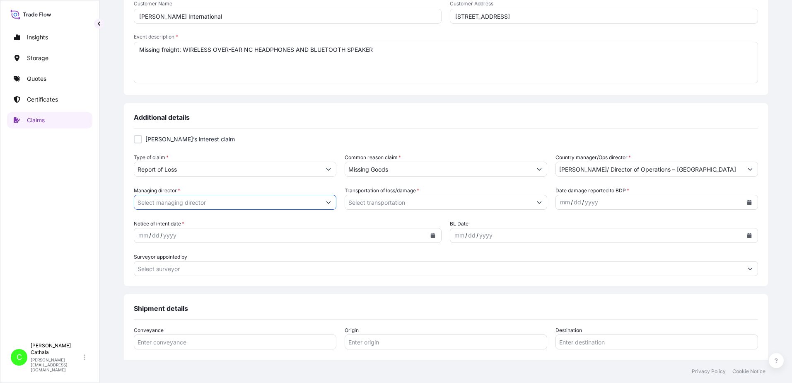
click at [331, 200] on icon "Show suggestions" at bounding box center [328, 202] width 5 height 5
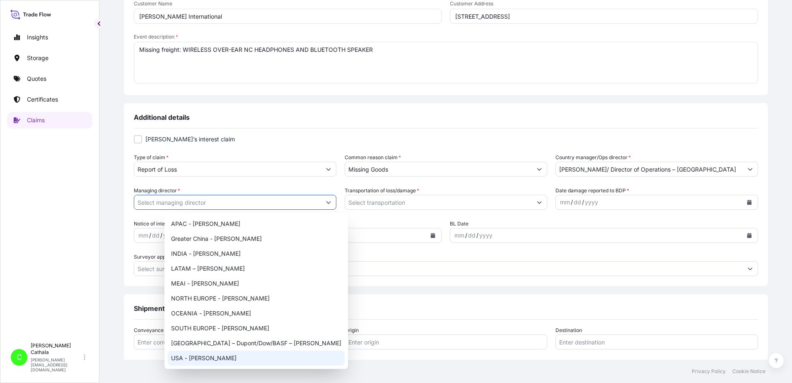
click at [204, 358] on div "USA - [PERSON_NAME]" at bounding box center [256, 358] width 177 height 15
type input "USA - [PERSON_NAME]"
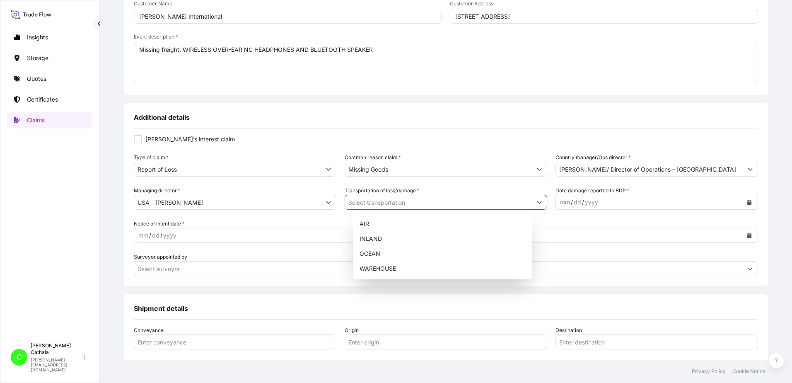
click at [537, 201] on icon "Show suggestions" at bounding box center [539, 202] width 5 height 5
click at [399, 255] on div "OCEAN" at bounding box center [442, 253] width 173 height 15
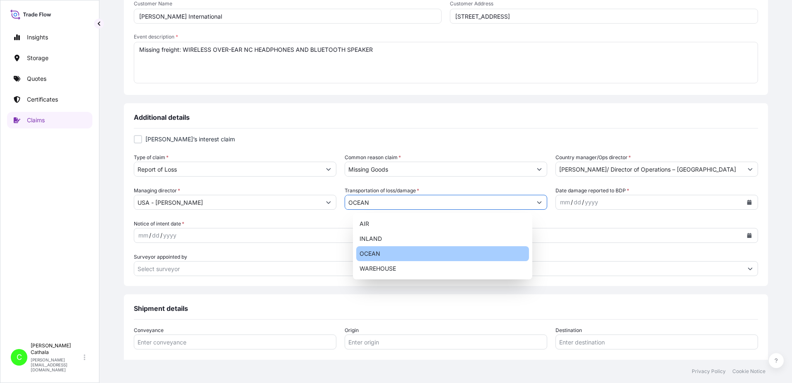
type input "OCEAN"
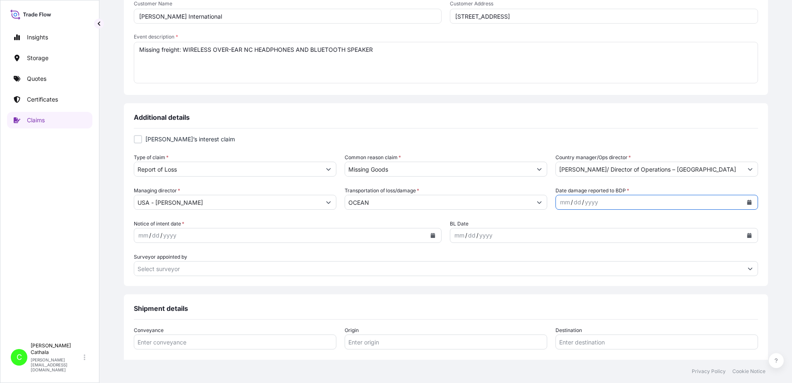
click at [747, 201] on icon "Calendar" at bounding box center [749, 202] width 5 height 5
click at [559, 223] on button "Previous" at bounding box center [558, 226] width 18 height 13
click at [568, 322] on div "25" at bounding box center [571, 319] width 15 height 15
click at [431, 232] on button "Calendar" at bounding box center [432, 235] width 13 height 13
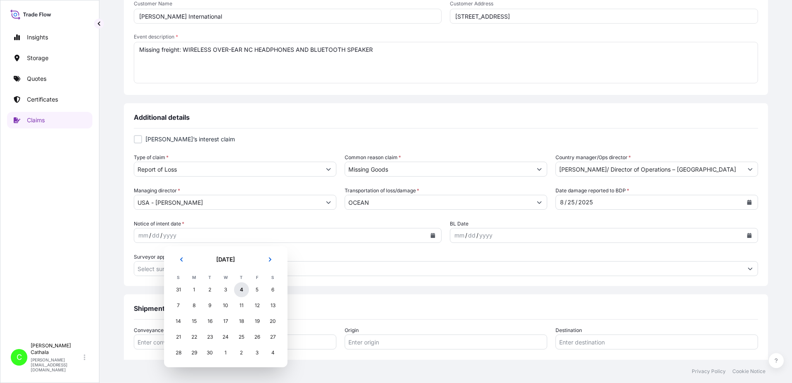
click at [242, 288] on div "4" at bounding box center [241, 289] width 15 height 15
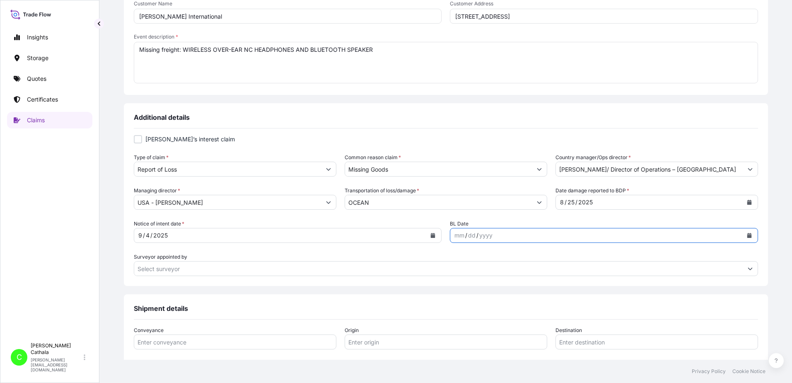
click at [743, 235] on button "Calendar" at bounding box center [749, 235] width 13 height 13
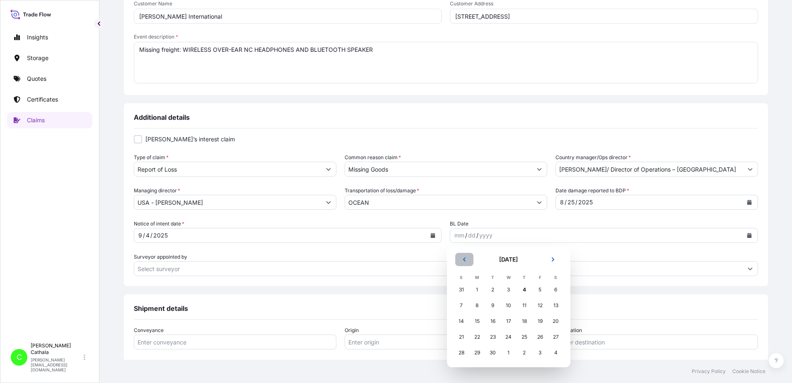
click at [464, 261] on icon "Previous" at bounding box center [464, 259] width 5 height 5
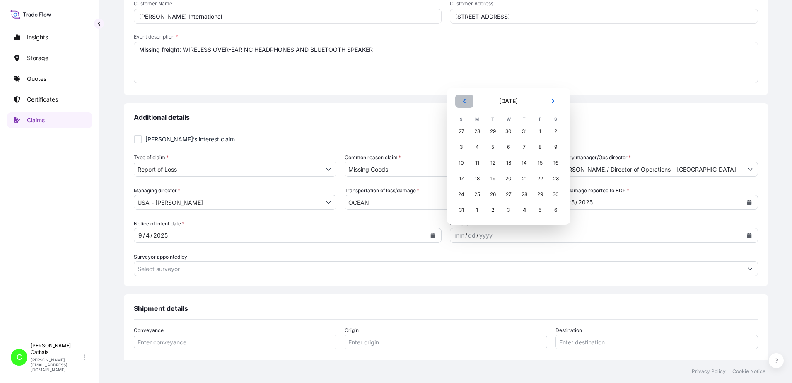
click at [461, 99] on button "Previous" at bounding box center [464, 100] width 18 height 13
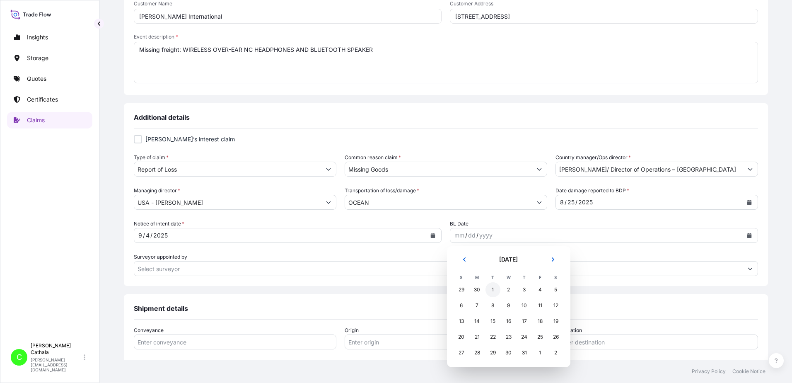
click at [491, 290] on div "1" at bounding box center [493, 289] width 15 height 15
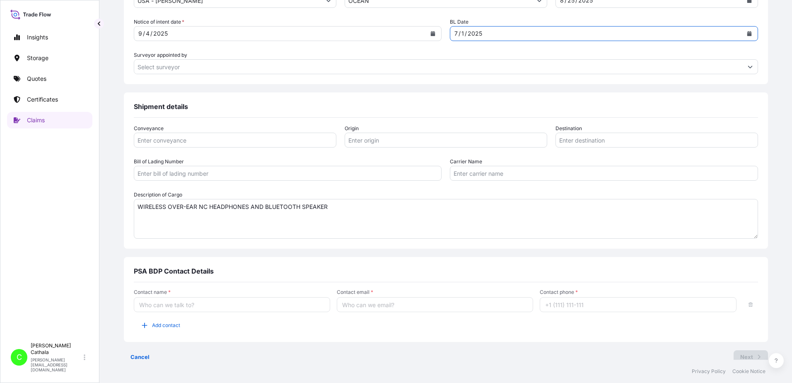
scroll to position [414, 0]
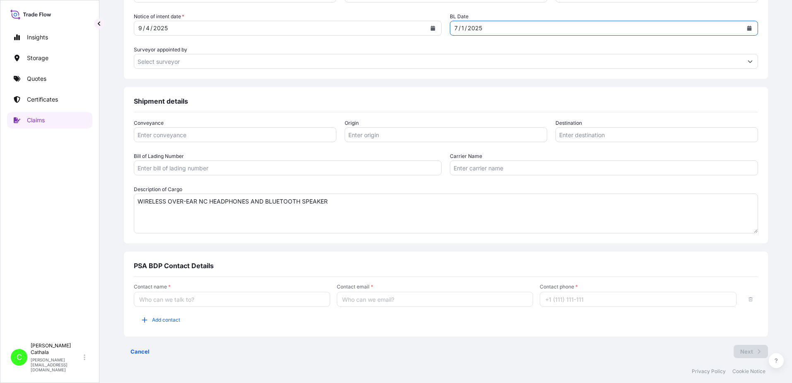
click at [336, 135] on input "Conveyance" at bounding box center [235, 134] width 203 height 15
type input "oCEAN"
click at [482, 138] on input "Origin" at bounding box center [446, 134] width 203 height 15
paste input "YANTIAN, [GEOGRAPHIC_DATA]"
type input "YANTIAN, [GEOGRAPHIC_DATA]"
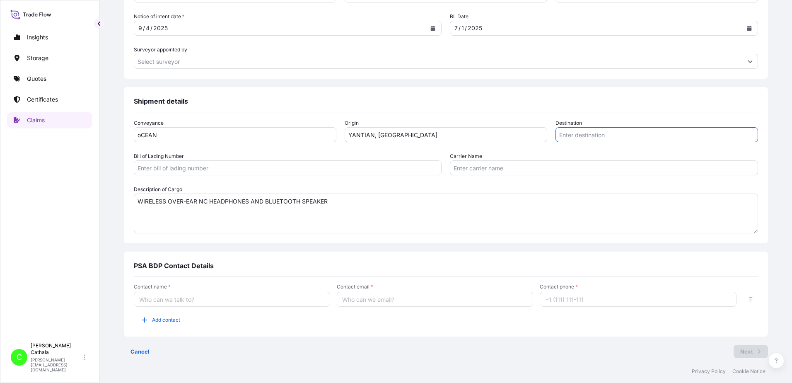
click at [607, 139] on input "Destination" at bounding box center [657, 134] width 203 height 15
paste input "[GEOGRAPHIC_DATA], K"
type input "[GEOGRAPHIC_DATA], K"
click at [216, 166] on input "Bill of Lading Number" at bounding box center [288, 167] width 308 height 15
paste input "ONEYHKGF97699400"
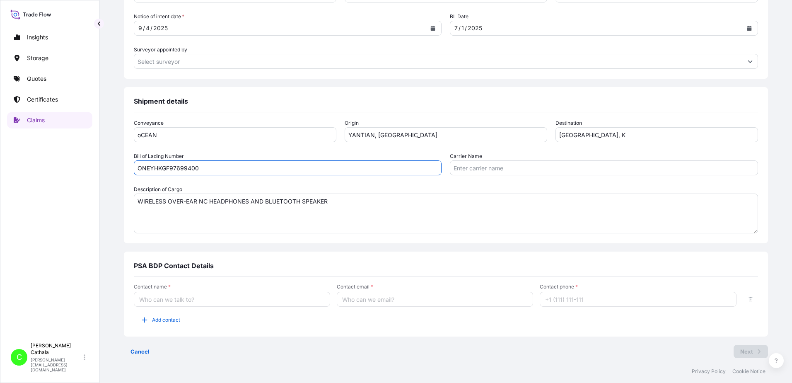
type input "ONEYHKGF97699400"
click at [465, 172] on input "Carrier Name" at bounding box center [604, 167] width 308 height 15
paste input "Ocean Network Express Pte. Ltd"
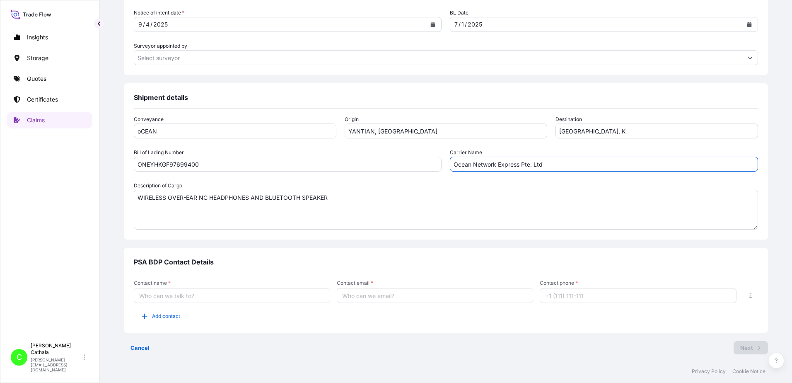
scroll to position [419, 0]
type input "Ocean Network Express Pte. Ltd"
click at [229, 297] on input "Contact name *" at bounding box center [232, 294] width 196 height 15
type input "[PERSON_NAME]"
type input "[PERSON_NAME][EMAIL_ADDRESS][PERSON_NAME][DOMAIN_NAME]"
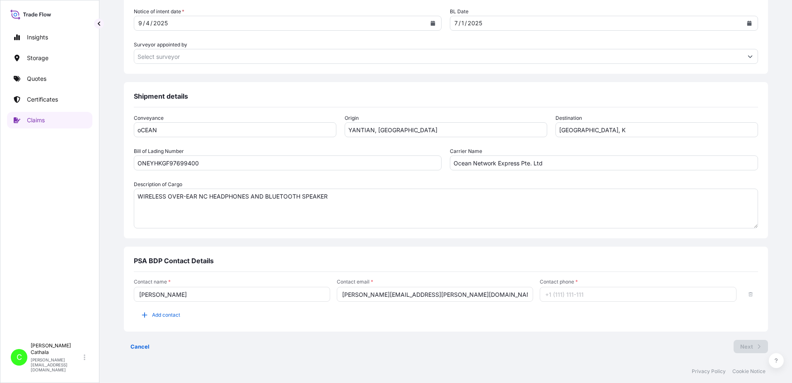
type input "13175544817"
click at [149, 313] on icon "button" at bounding box center [144, 315] width 8 height 8
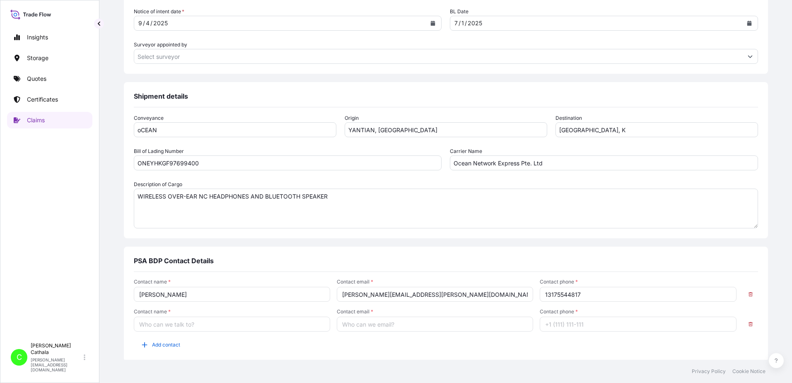
click at [200, 324] on input "Contact name *" at bounding box center [232, 324] width 196 height 15
type input "[PERSON_NAME]"
type input "[PERSON_NAME][EMAIL_ADDRESS][DOMAIN_NAME]"
type input "13176523689"
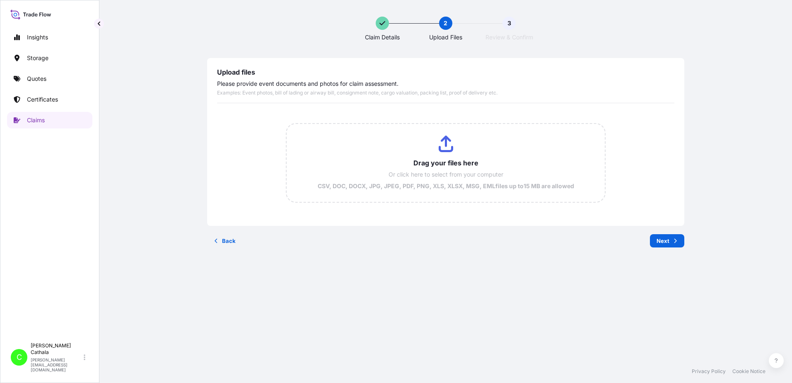
scroll to position [0, 0]
type input "C:\fakepath\ClaimId HAR000000357 ReportCombined e1009ae3-31e3-4a88-b50f-2400b4d…"
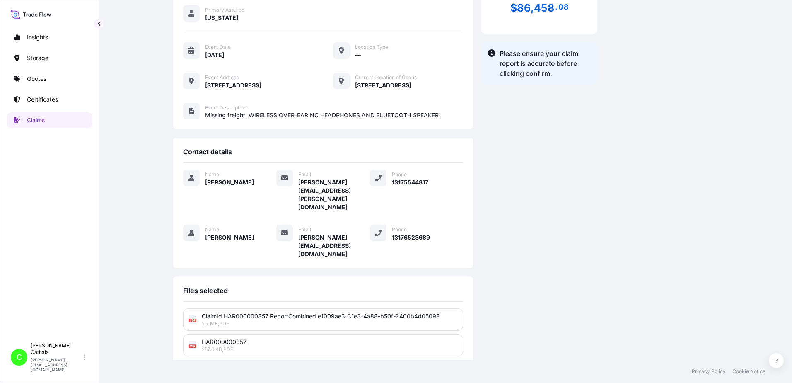
scroll to position [204, 0]
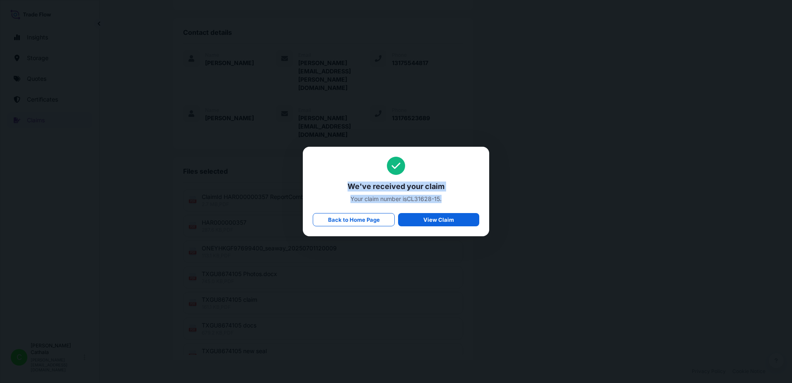
drag, startPoint x: 348, startPoint y: 188, endPoint x: 447, endPoint y: 198, distance: 98.7
click at [447, 198] on div "We've received your claim Your claim number is CL31628-15 . Back to Home Page V…" at bounding box center [396, 192] width 167 height 70
copy div "We've received your claim Your claim number is CL31628-15 ."
click at [410, 198] on span "Your claim number is CL31628-15 ." at bounding box center [396, 199] width 167 height 8
click at [420, 199] on span "Your claim number is CL31628-15 ." at bounding box center [396, 199] width 167 height 8
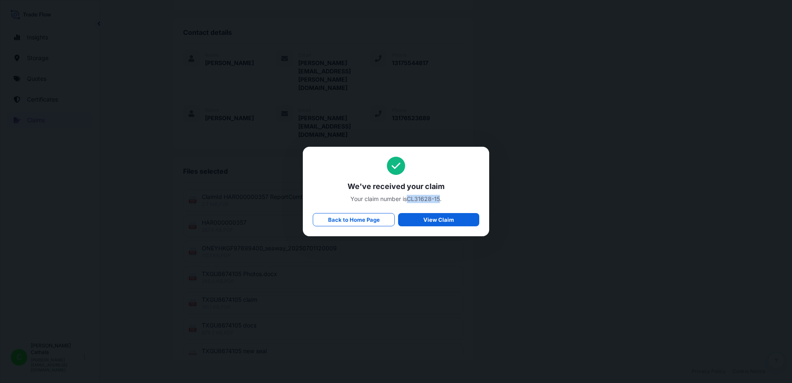
drag, startPoint x: 409, startPoint y: 198, endPoint x: 440, endPoint y: 199, distance: 31.5
click at [440, 199] on span "Your claim number is CL31628-15 ." at bounding box center [396, 199] width 167 height 8
copy span "CL31628-15"
